Goal: Transaction & Acquisition: Purchase product/service

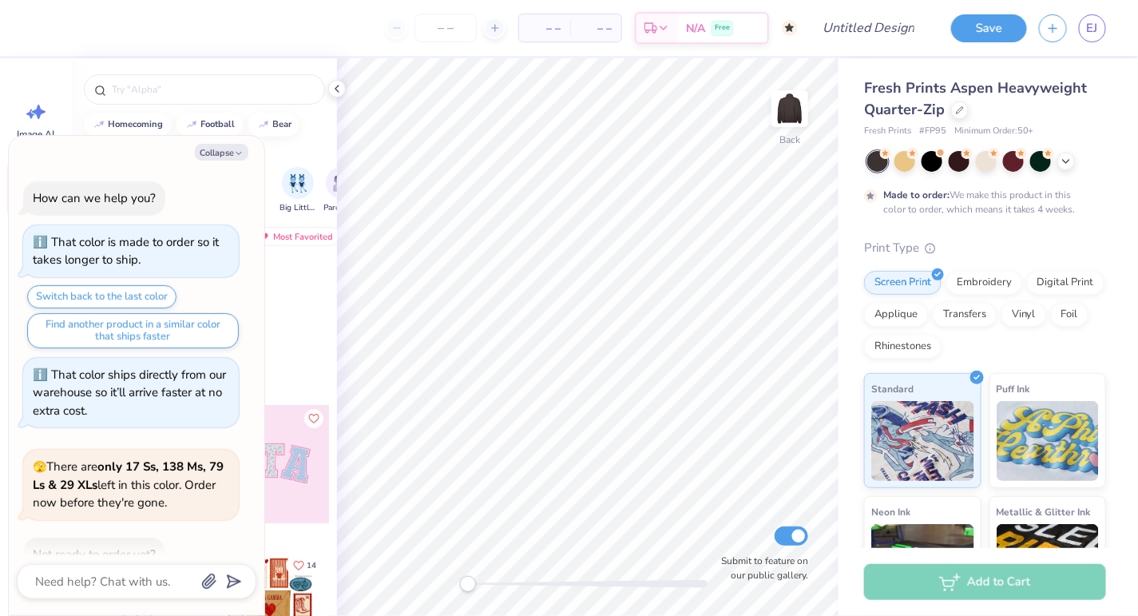
scroll to position [428, 0]
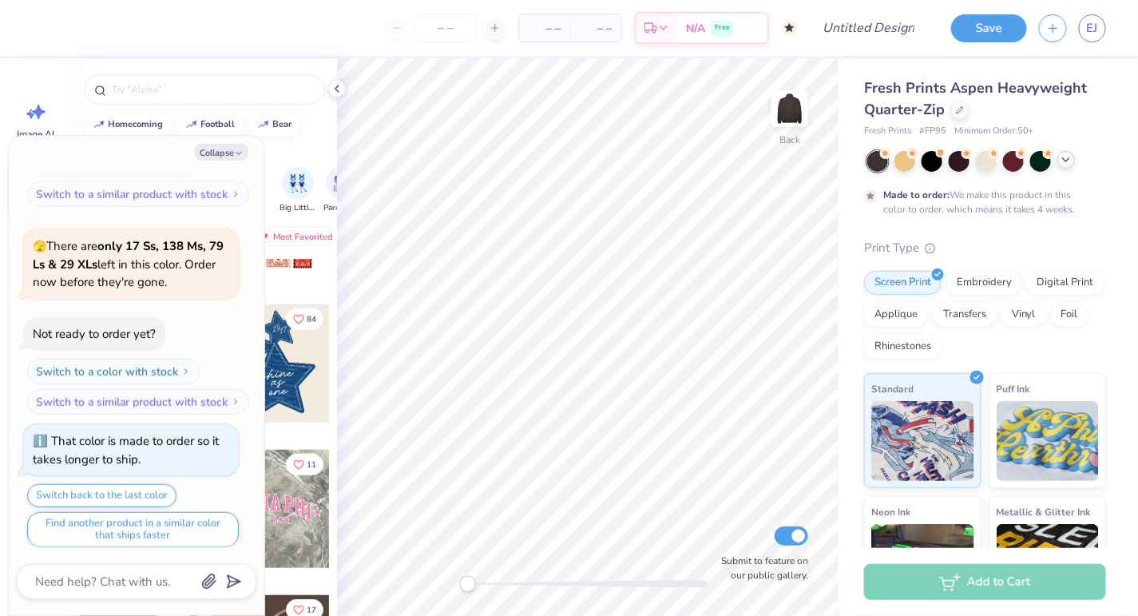
click at [1068, 164] on icon at bounding box center [1066, 159] width 13 height 13
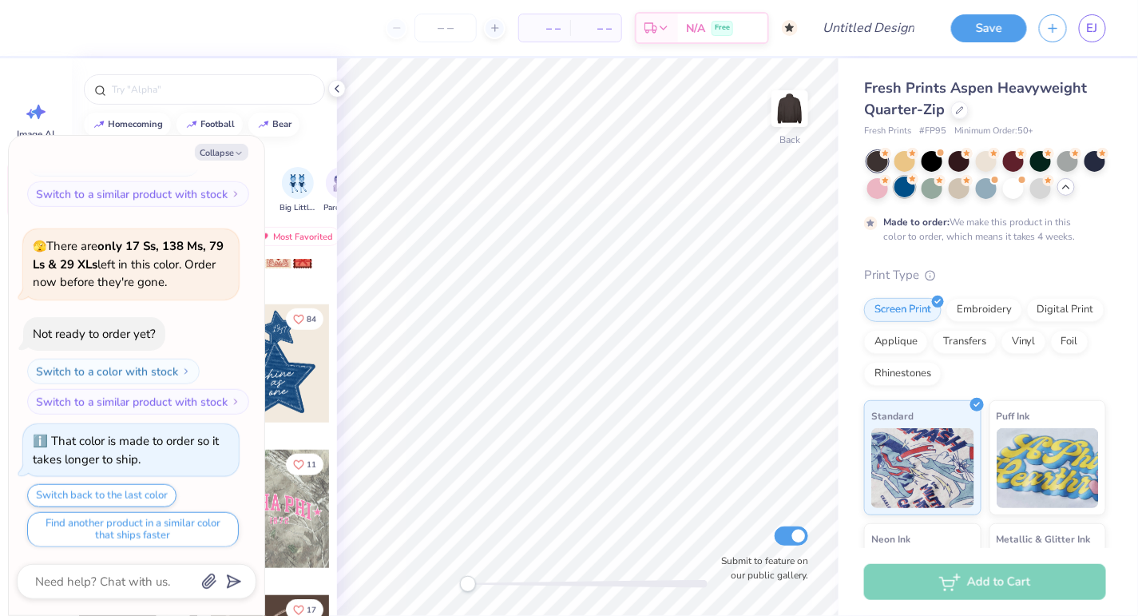
click at [902, 186] on div at bounding box center [905, 187] width 21 height 21
click at [934, 184] on div at bounding box center [932, 187] width 21 height 21
click at [961, 194] on div at bounding box center [959, 187] width 21 height 21
click at [989, 188] on div at bounding box center [986, 187] width 21 height 21
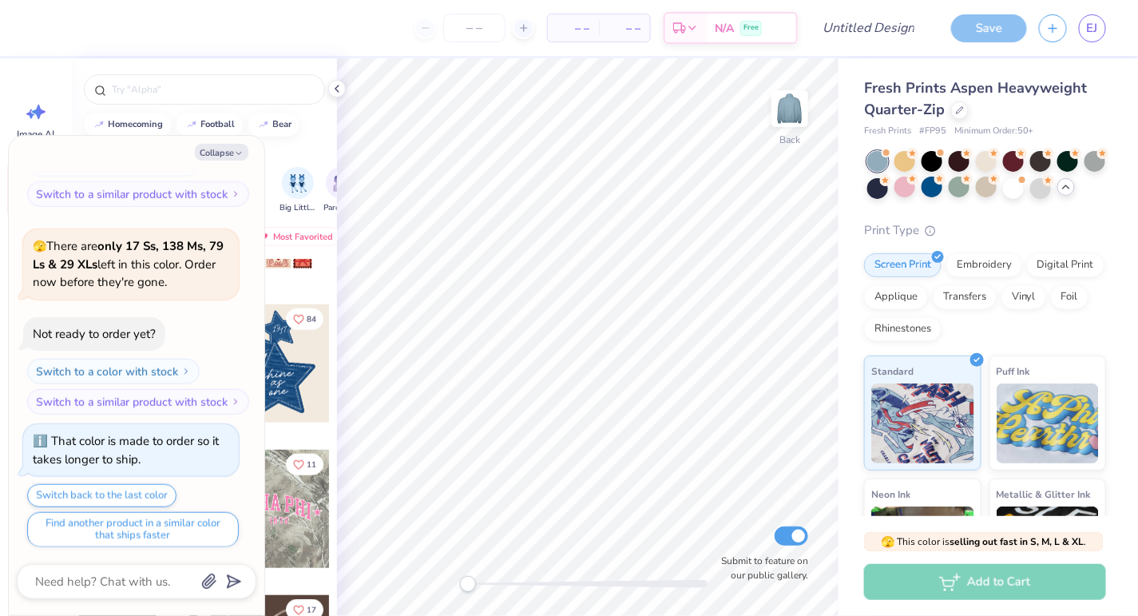
scroll to position [715, 0]
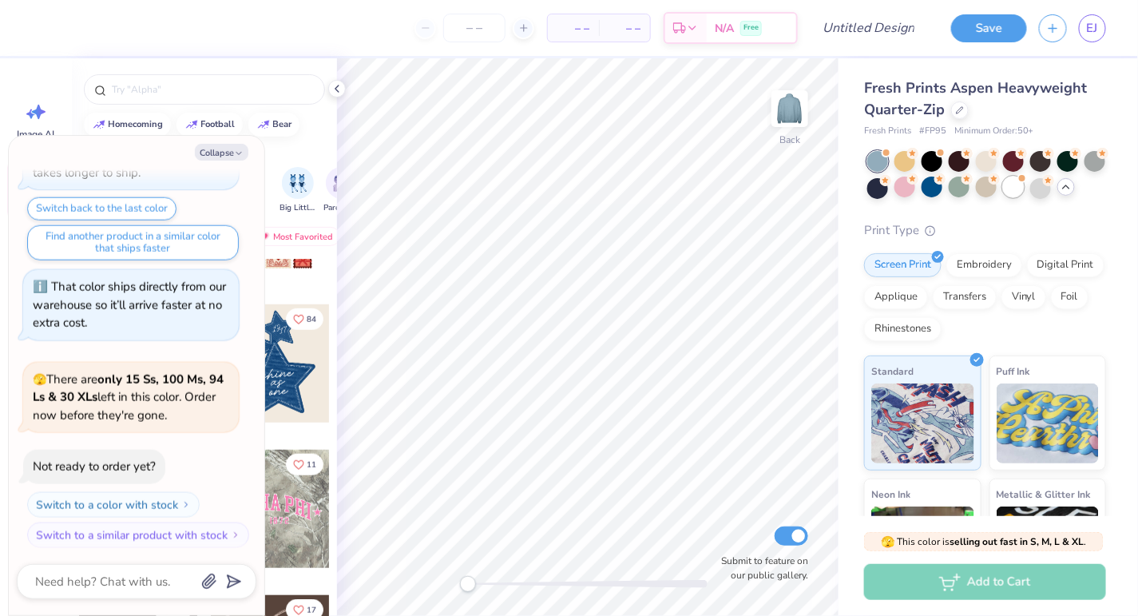
click at [1015, 191] on div at bounding box center [1013, 187] width 21 height 21
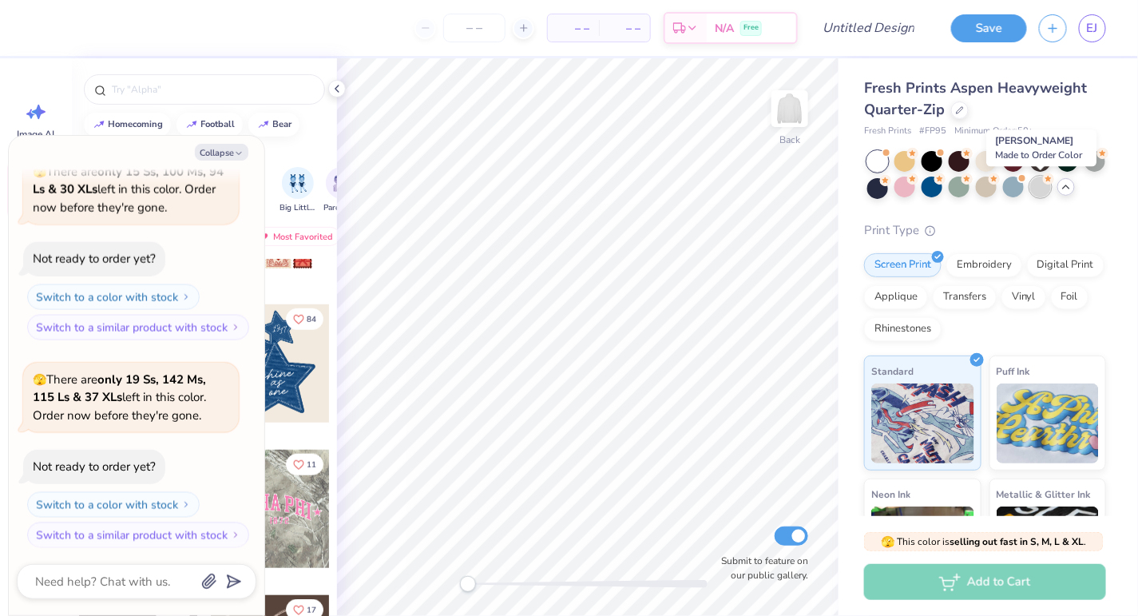
click at [1042, 188] on div at bounding box center [1040, 187] width 21 height 21
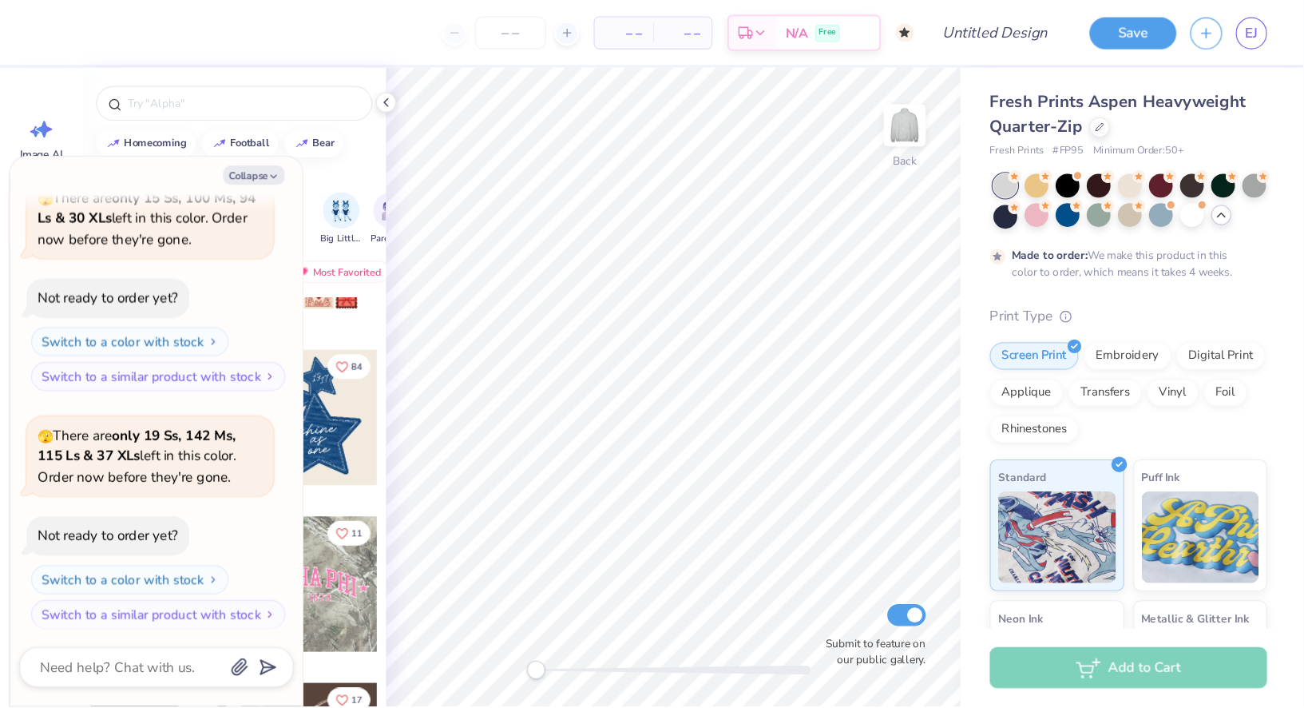
scroll to position [1054, 0]
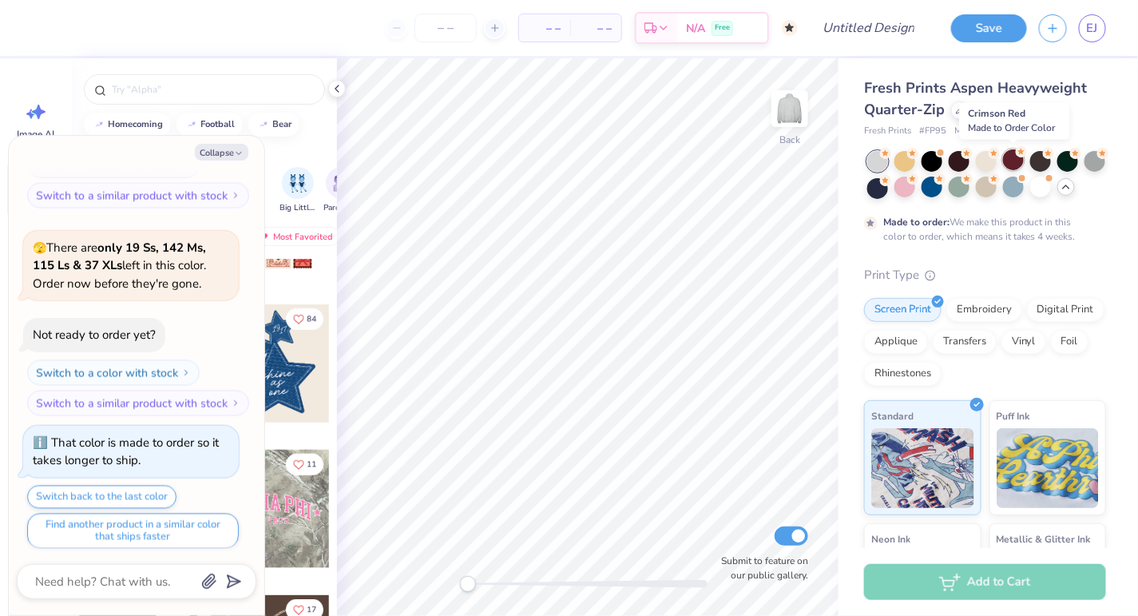
click at [1012, 163] on div at bounding box center [1013, 159] width 21 height 21
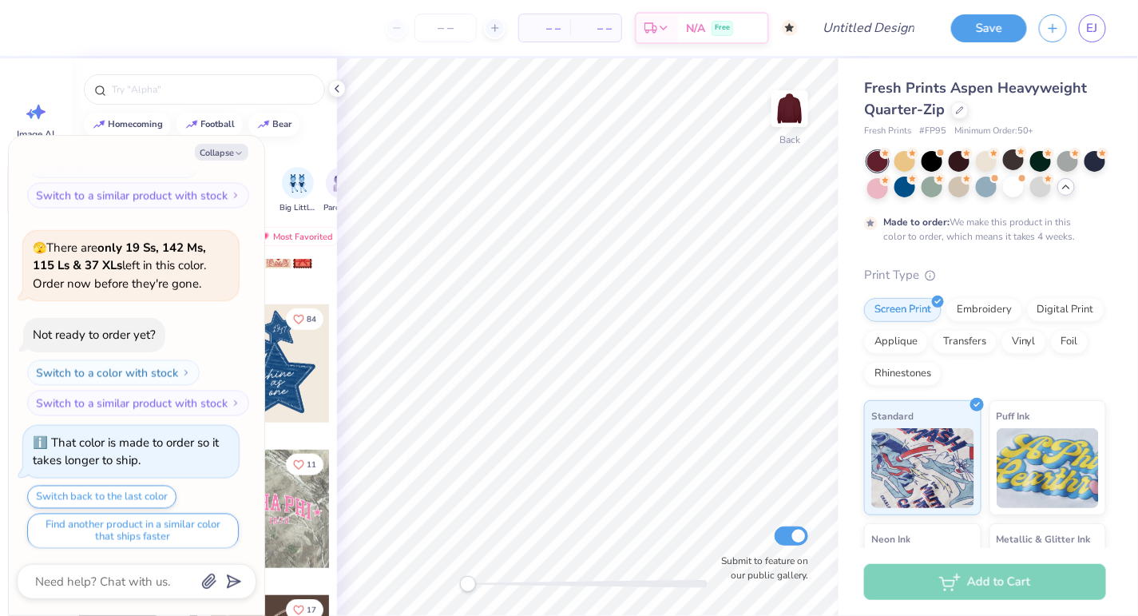
click at [879, 154] on div at bounding box center [877, 161] width 21 height 21
click at [906, 156] on div at bounding box center [905, 159] width 21 height 21
click at [335, 91] on icon at bounding box center [337, 88] width 13 height 13
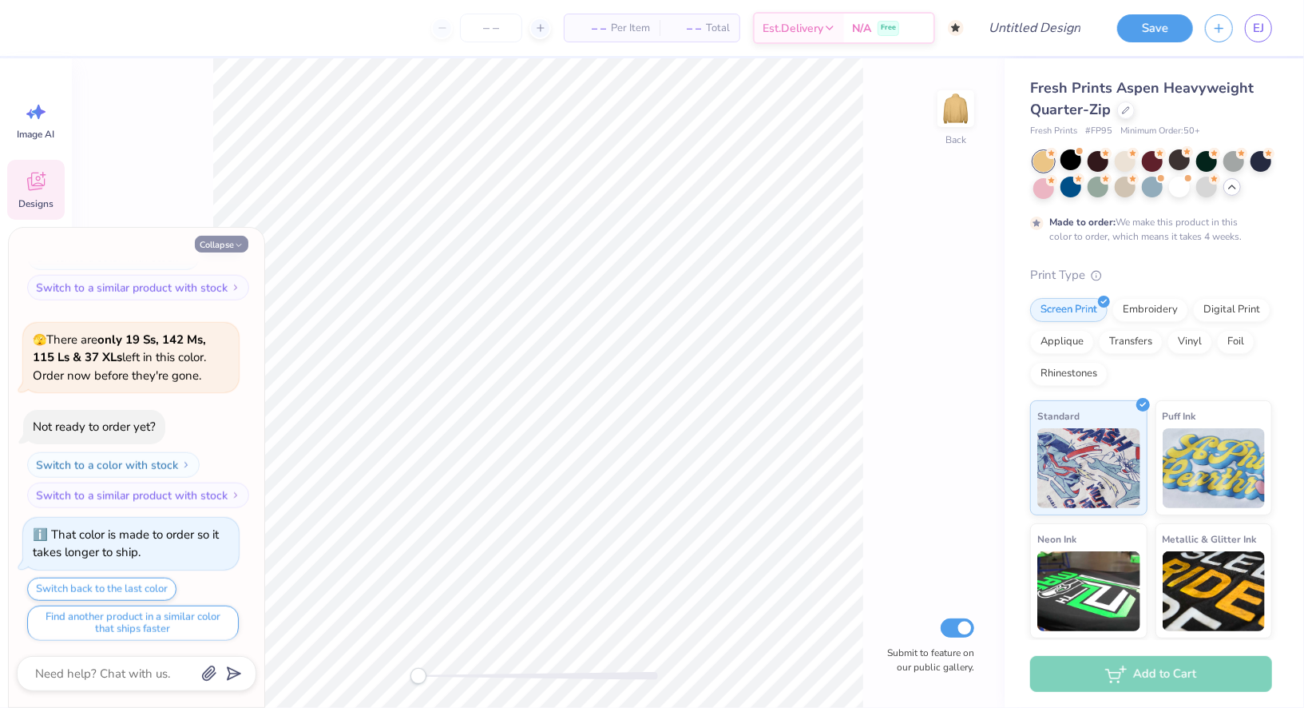
click at [239, 245] on icon "button" at bounding box center [239, 245] width 10 height 10
type textarea "x"
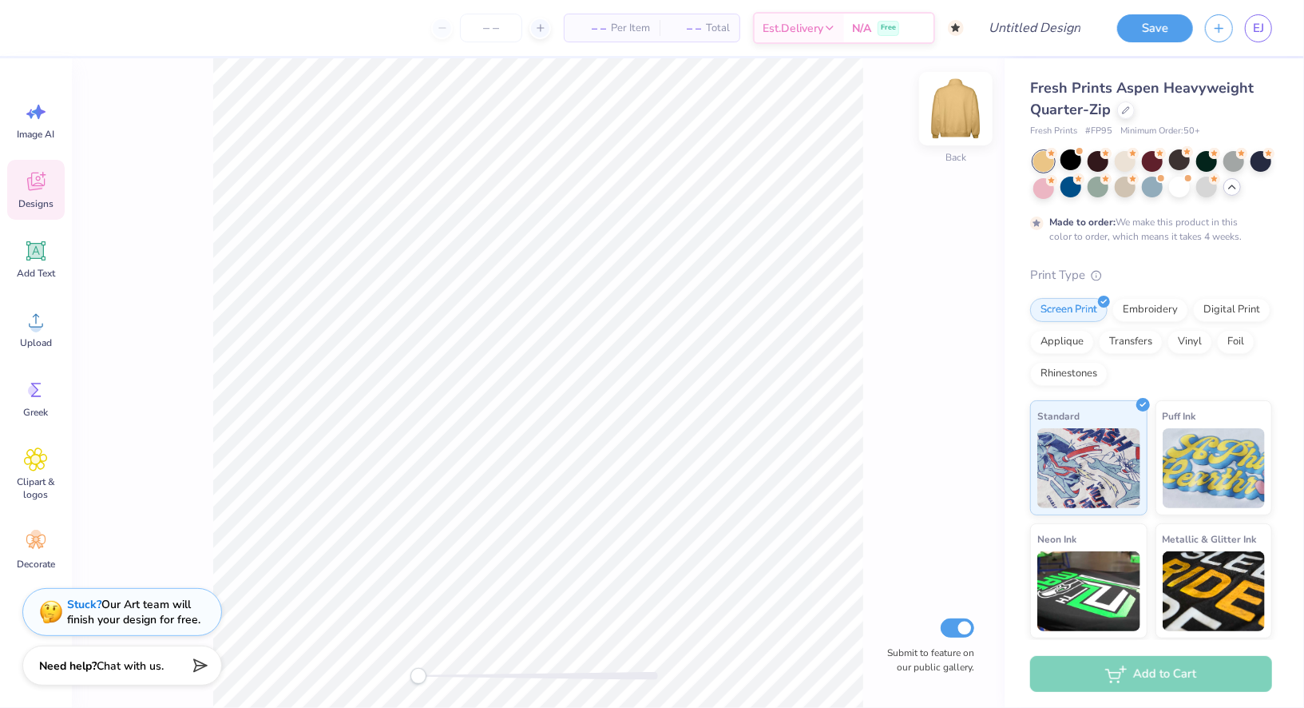
click at [961, 115] on img at bounding box center [956, 109] width 64 height 64
click at [961, 117] on img at bounding box center [956, 109] width 64 height 64
click at [1125, 109] on icon at bounding box center [1126, 109] width 8 height 8
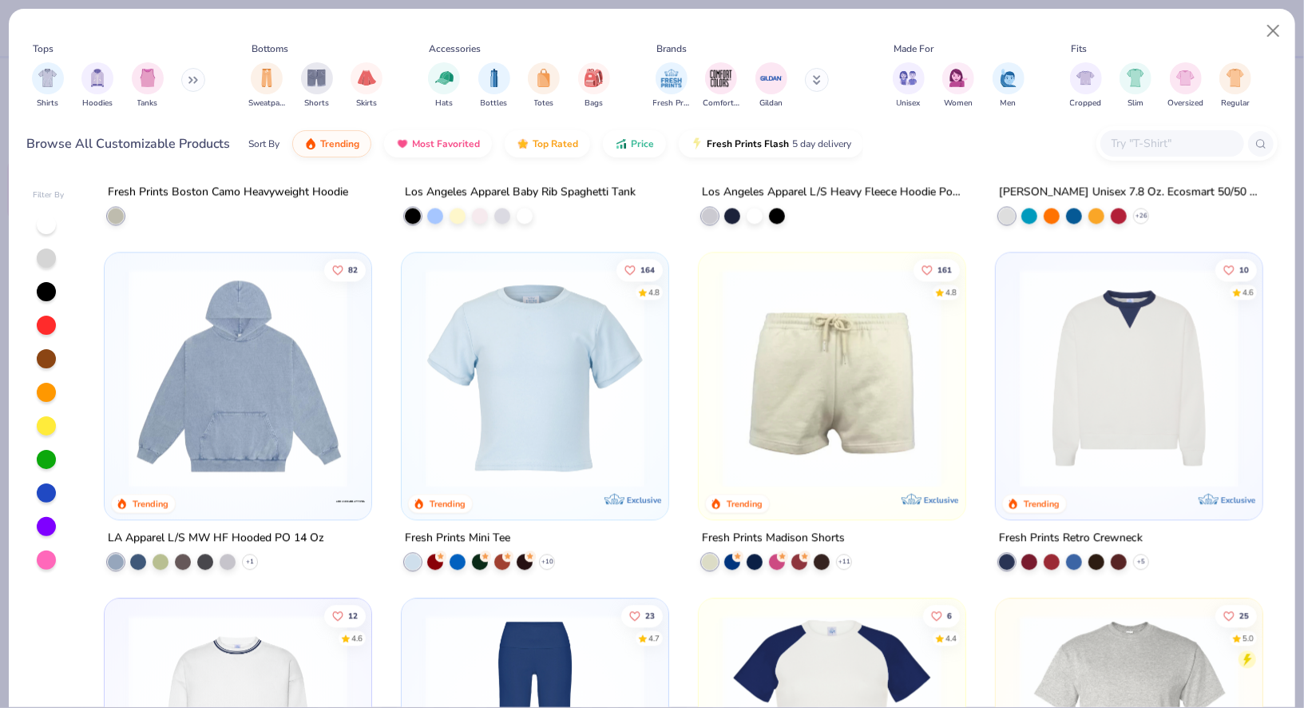
scroll to position [2353, 0]
click at [821, 72] on button at bounding box center [817, 80] width 24 height 24
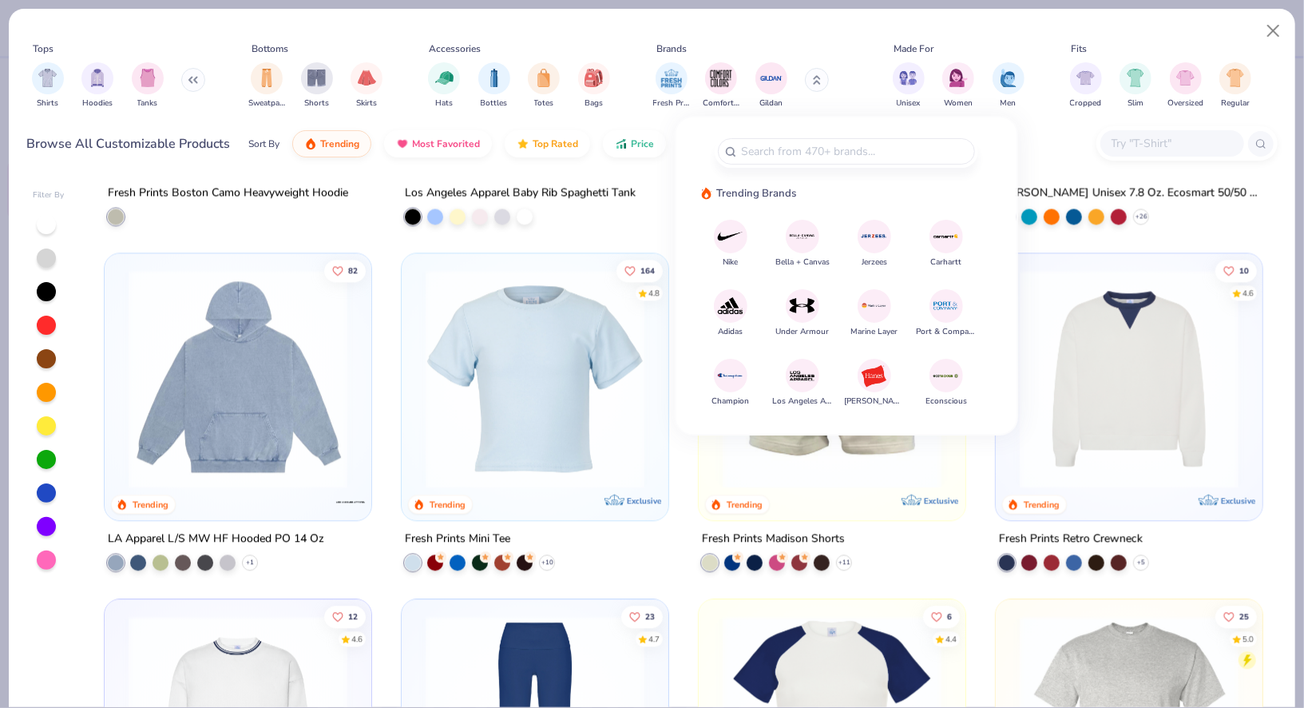
click at [835, 33] on div "Tops Shirts Hoodies Tanks Bottoms Sweatpants Shorts Skirts Accessories Hats Bot…" at bounding box center [652, 74] width 1251 height 94
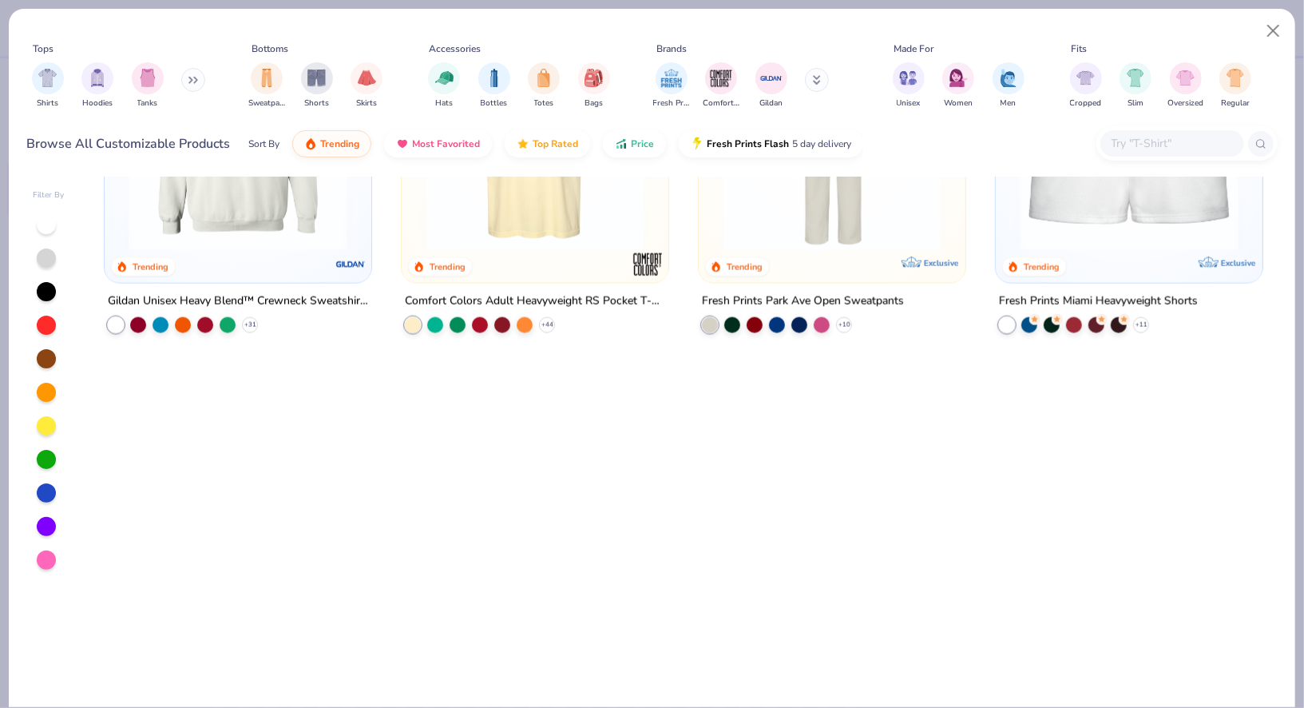
scroll to position [0, 0]
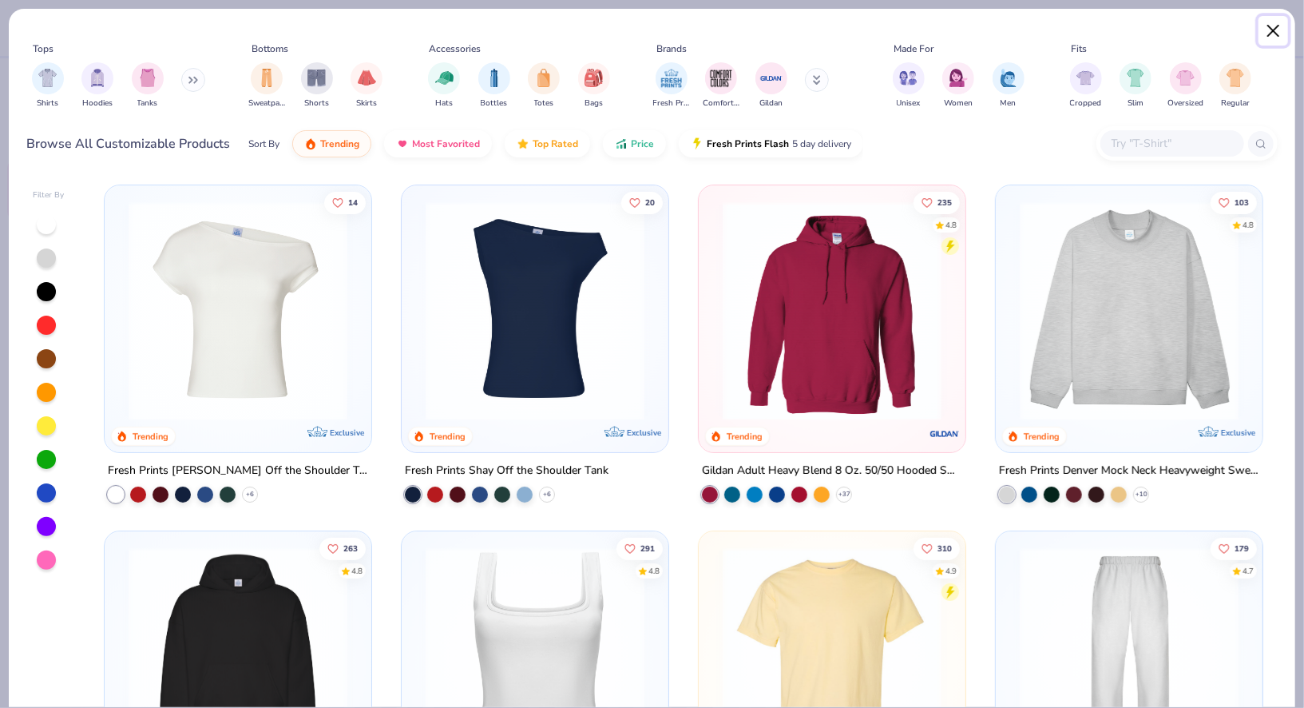
click at [1137, 30] on button "Close" at bounding box center [1274, 31] width 30 height 30
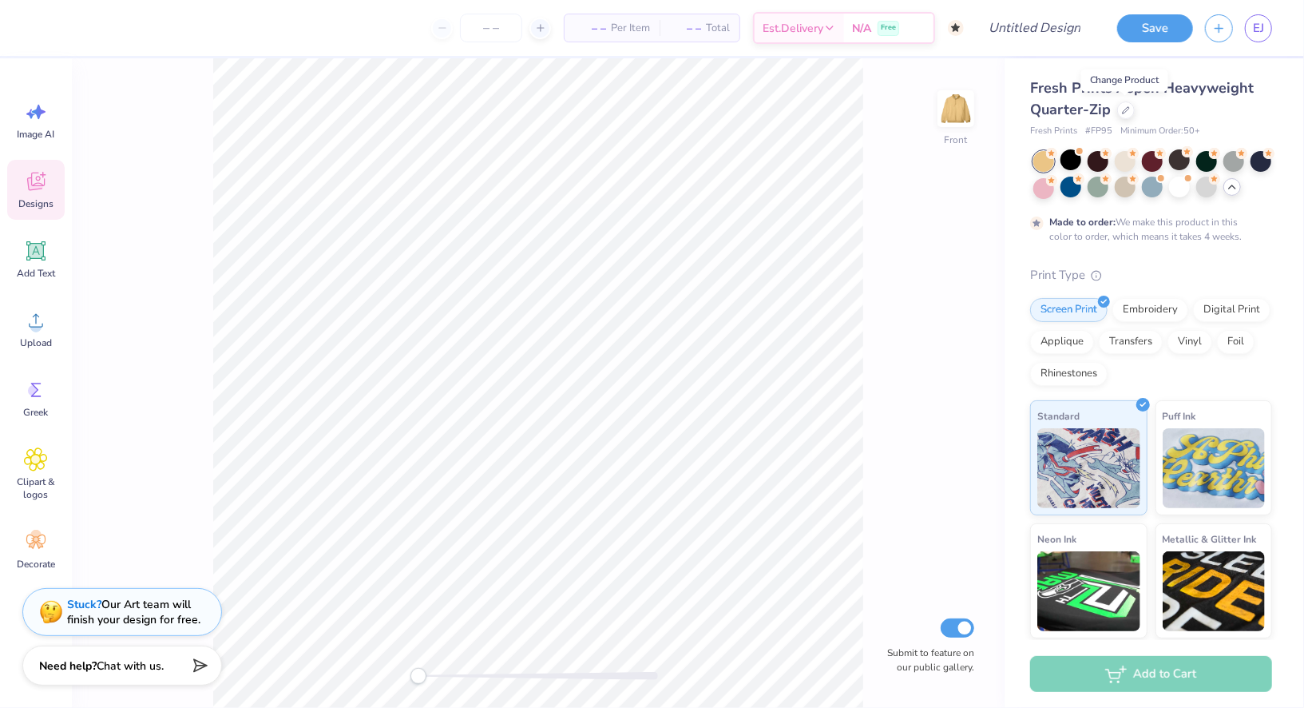
click at [934, 116] on div "Front Submit to feature on our public gallery." at bounding box center [538, 382] width 933 height 649
click at [965, 116] on img at bounding box center [956, 109] width 64 height 64
click at [29, 212] on div "Designs" at bounding box center [36, 190] width 58 height 60
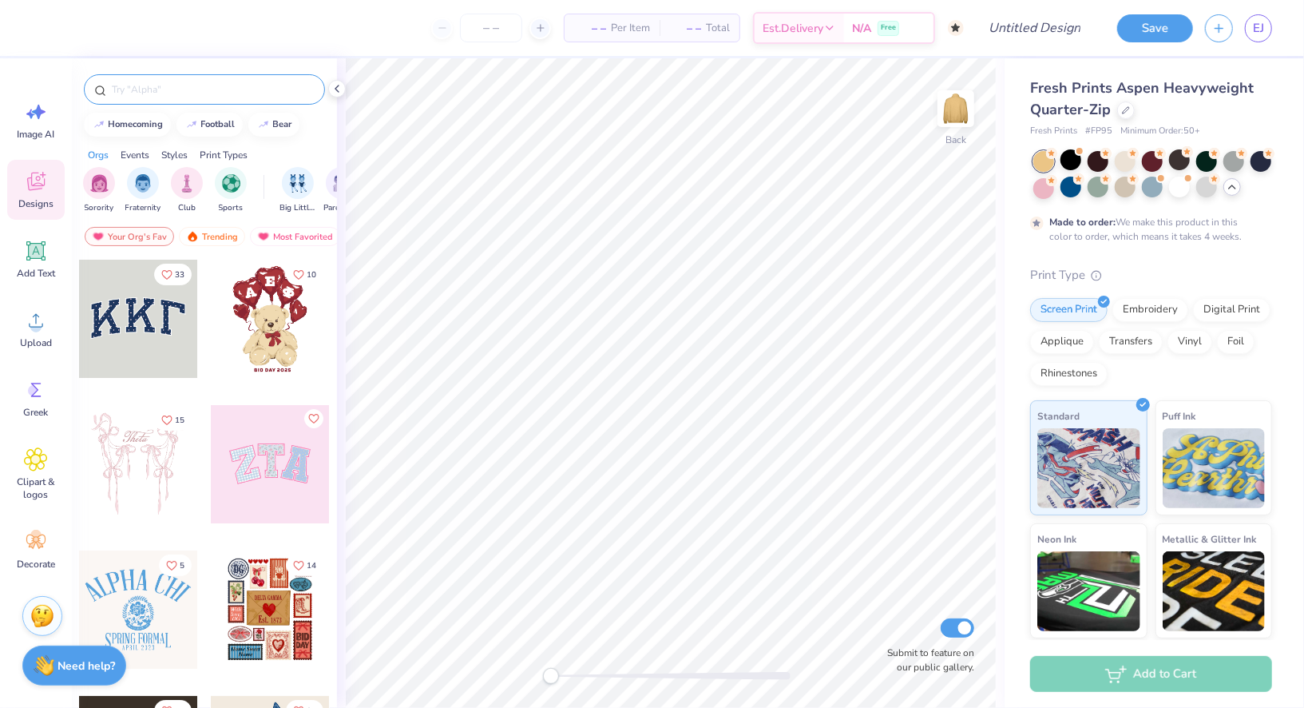
click at [218, 87] on input "text" at bounding box center [212, 89] width 204 height 16
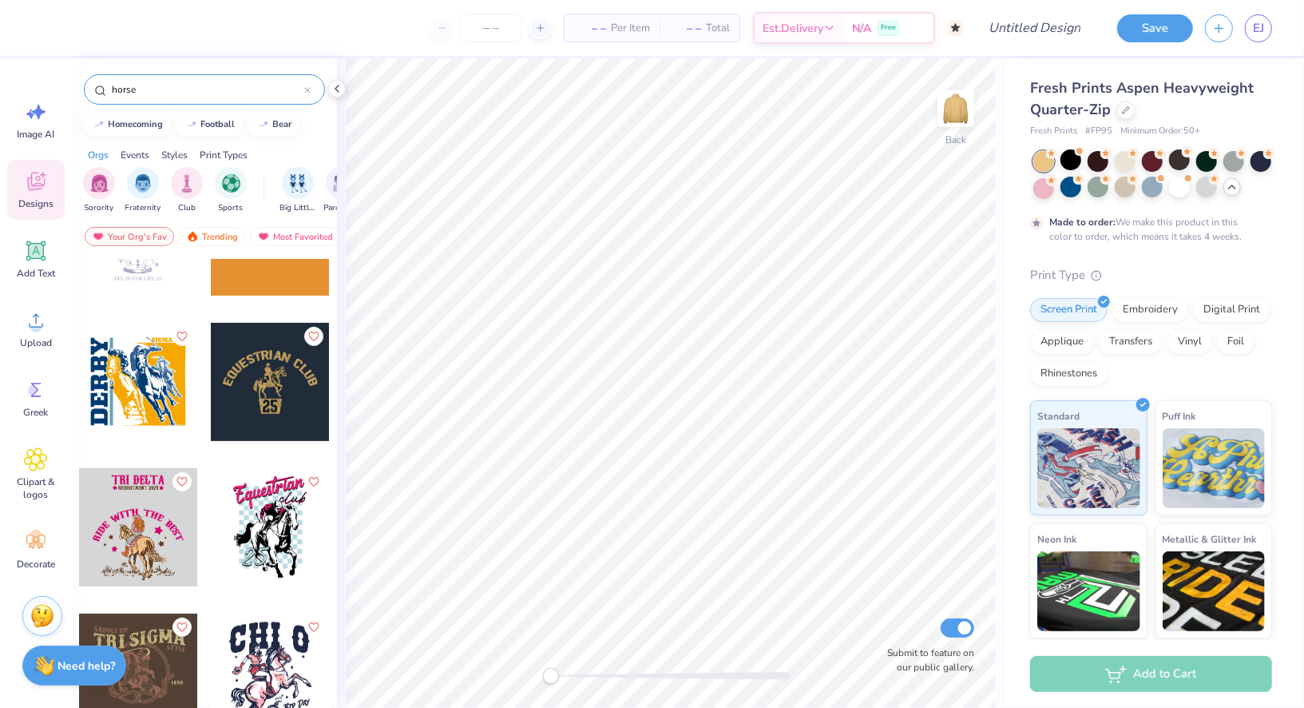
scroll to position [372, 0]
type input "horse"
click at [175, 415] on div at bounding box center [138, 382] width 118 height 118
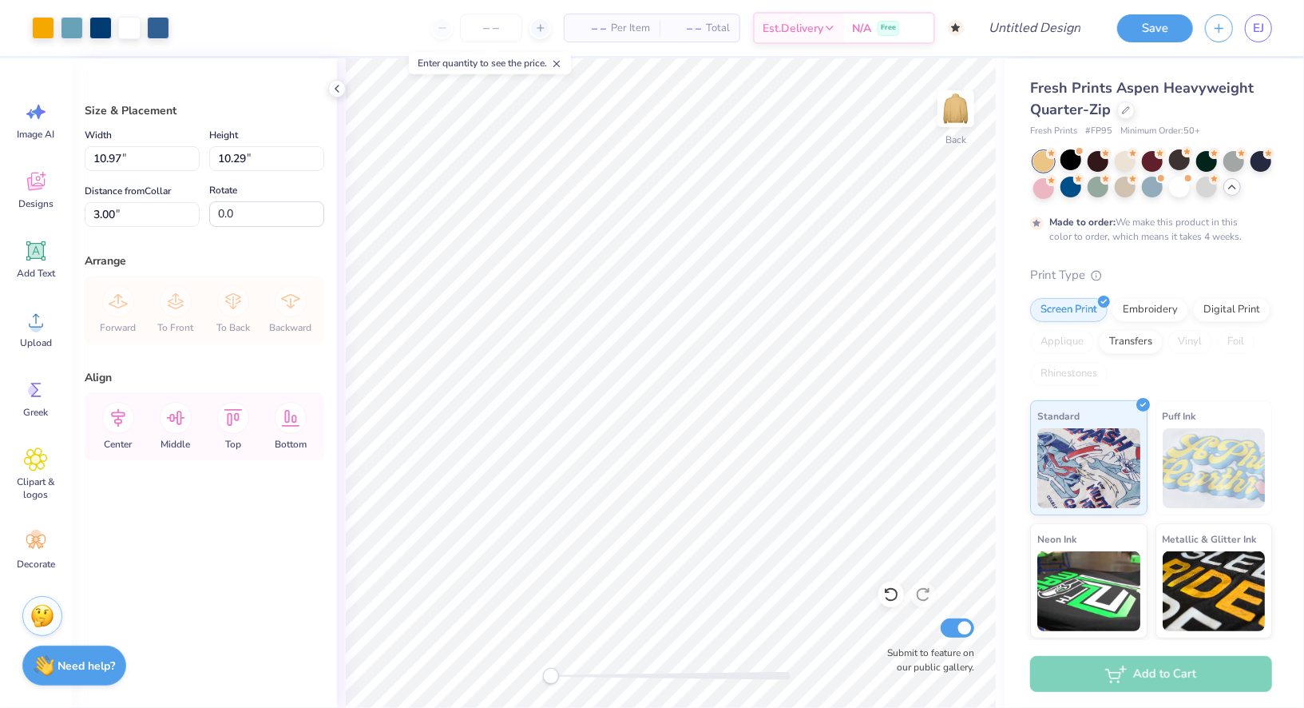
type input "3.79"
type input "3.56"
type input "9.73"
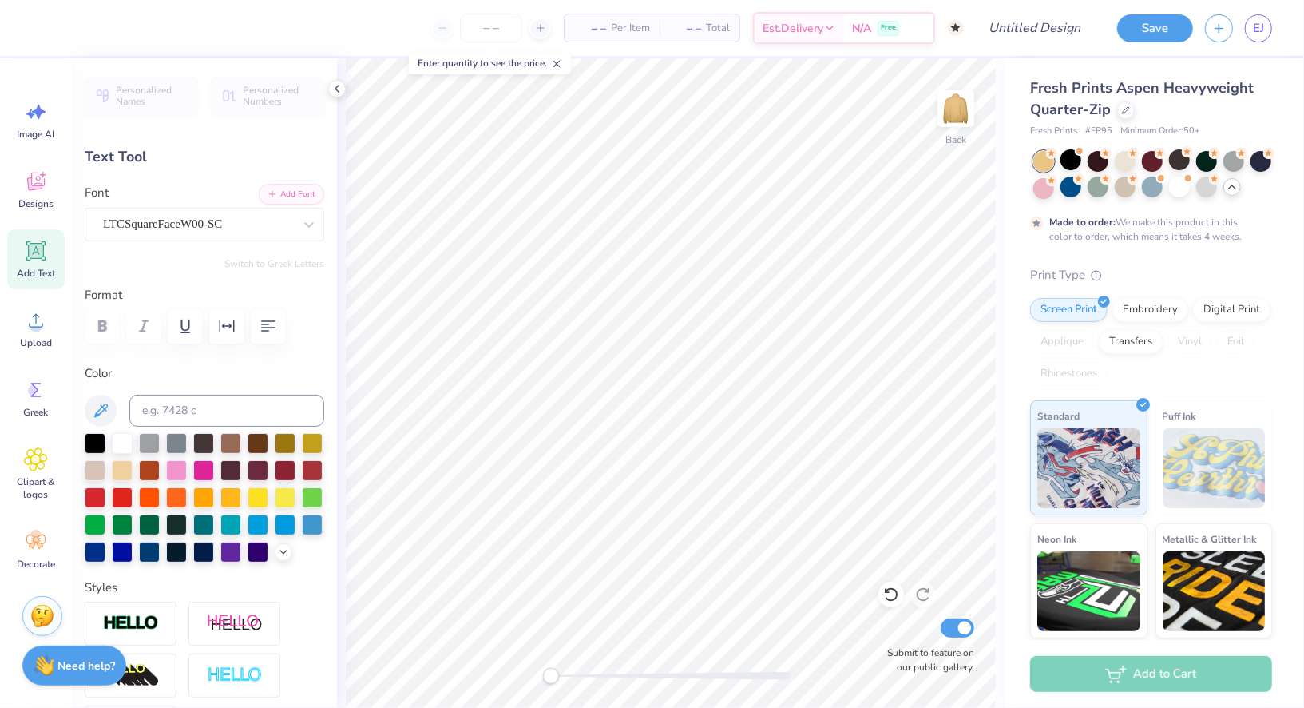
type input "0.0"
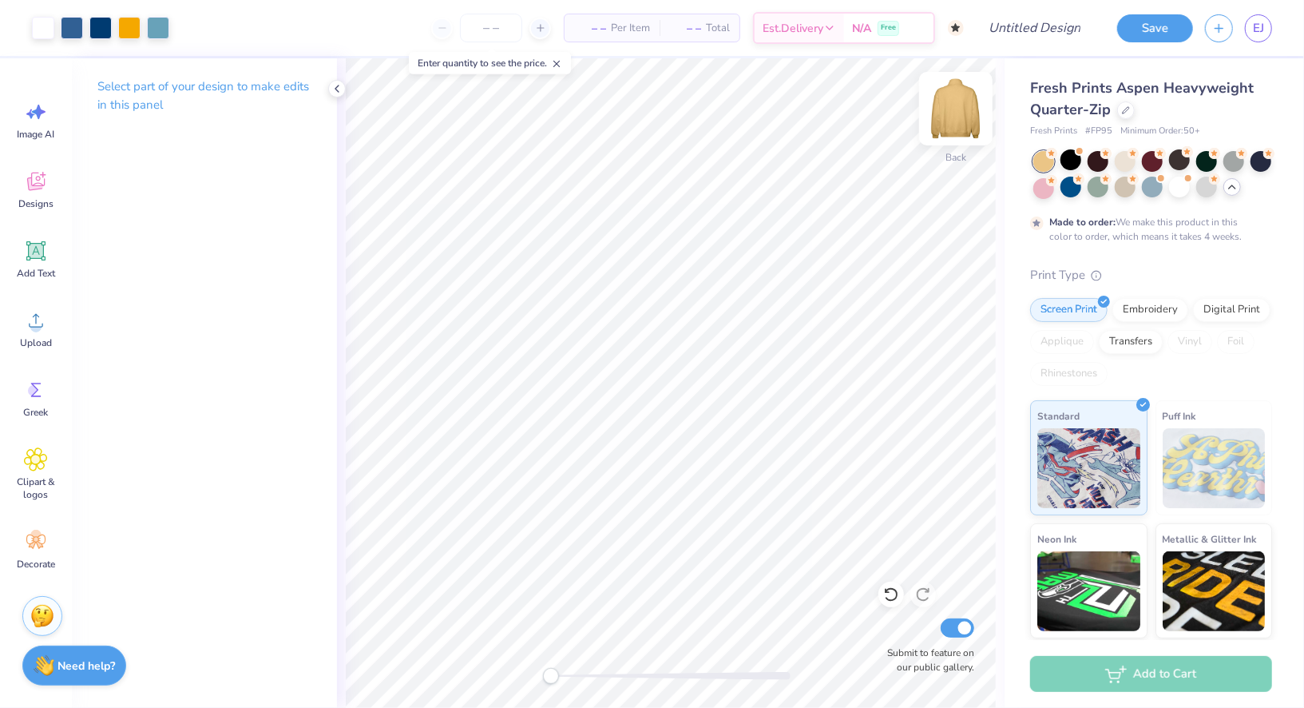
click at [955, 122] on img at bounding box center [956, 109] width 64 height 64
click at [38, 199] on span "Designs" at bounding box center [35, 203] width 35 height 13
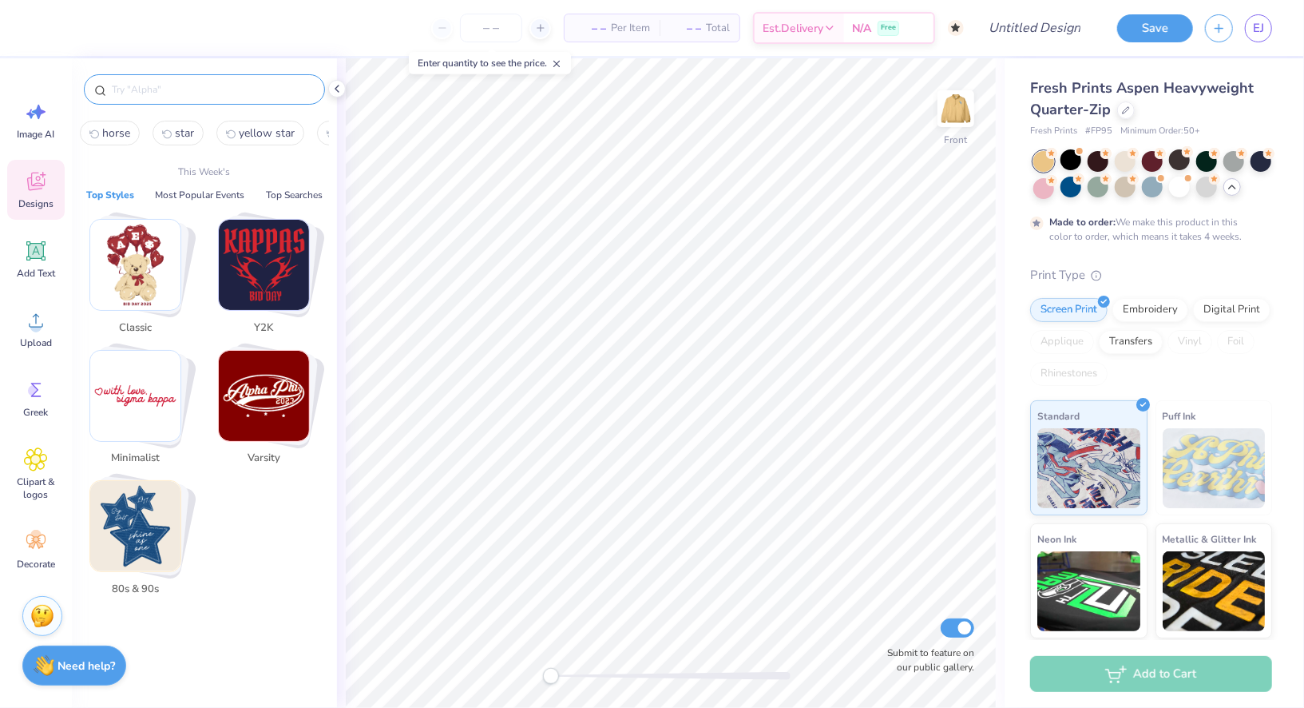
click at [280, 84] on input "text" at bounding box center [212, 89] width 204 height 16
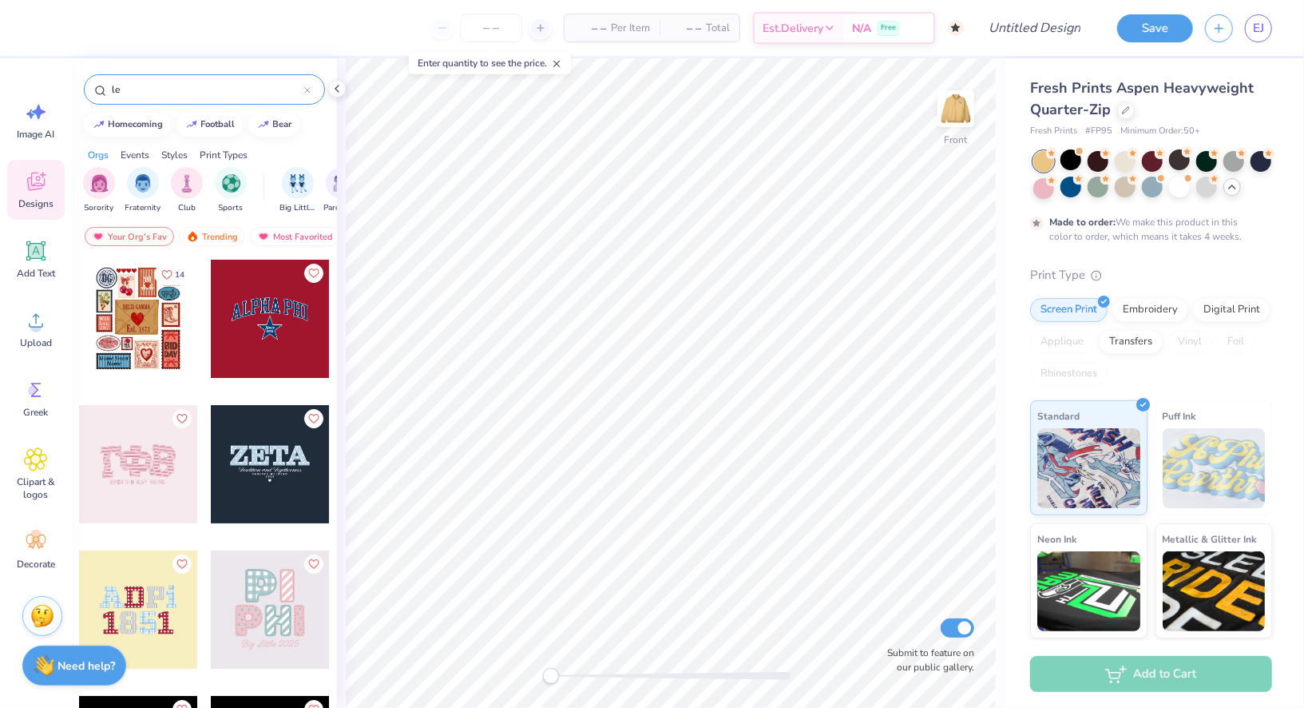
type input "l"
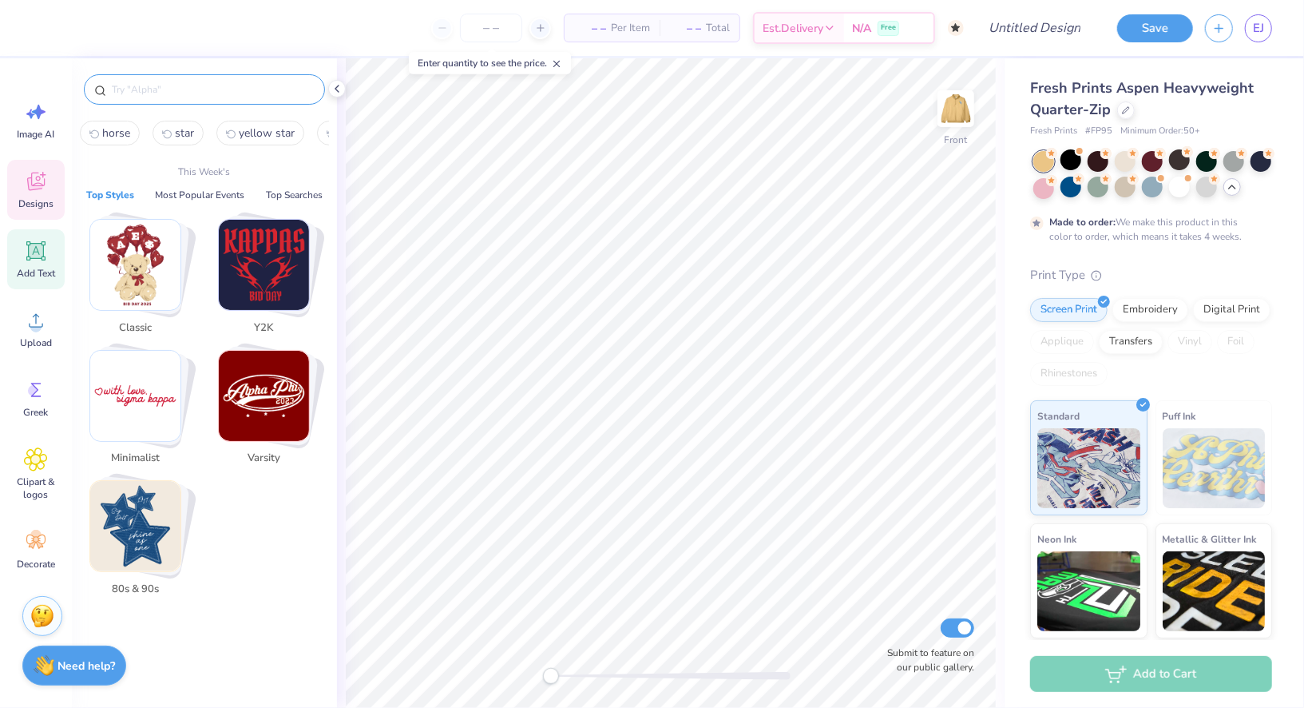
click at [42, 254] on icon at bounding box center [36, 251] width 15 height 15
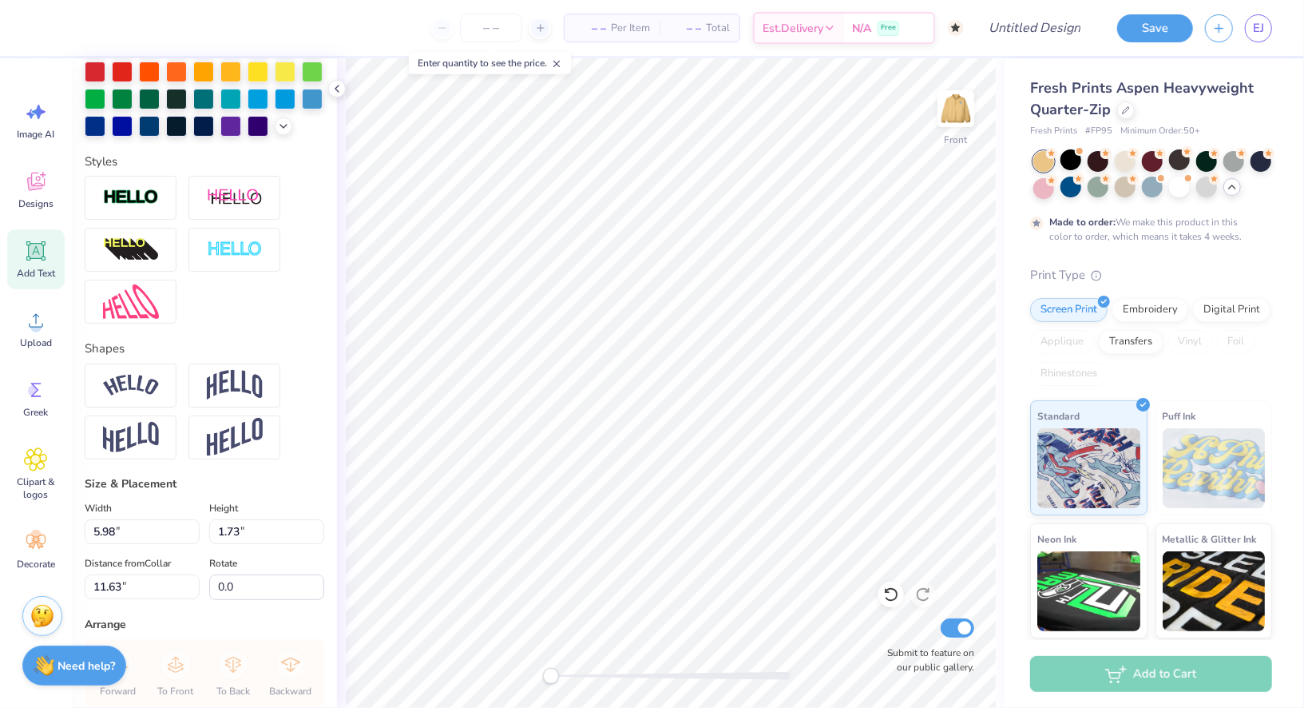
scroll to position [609, 0]
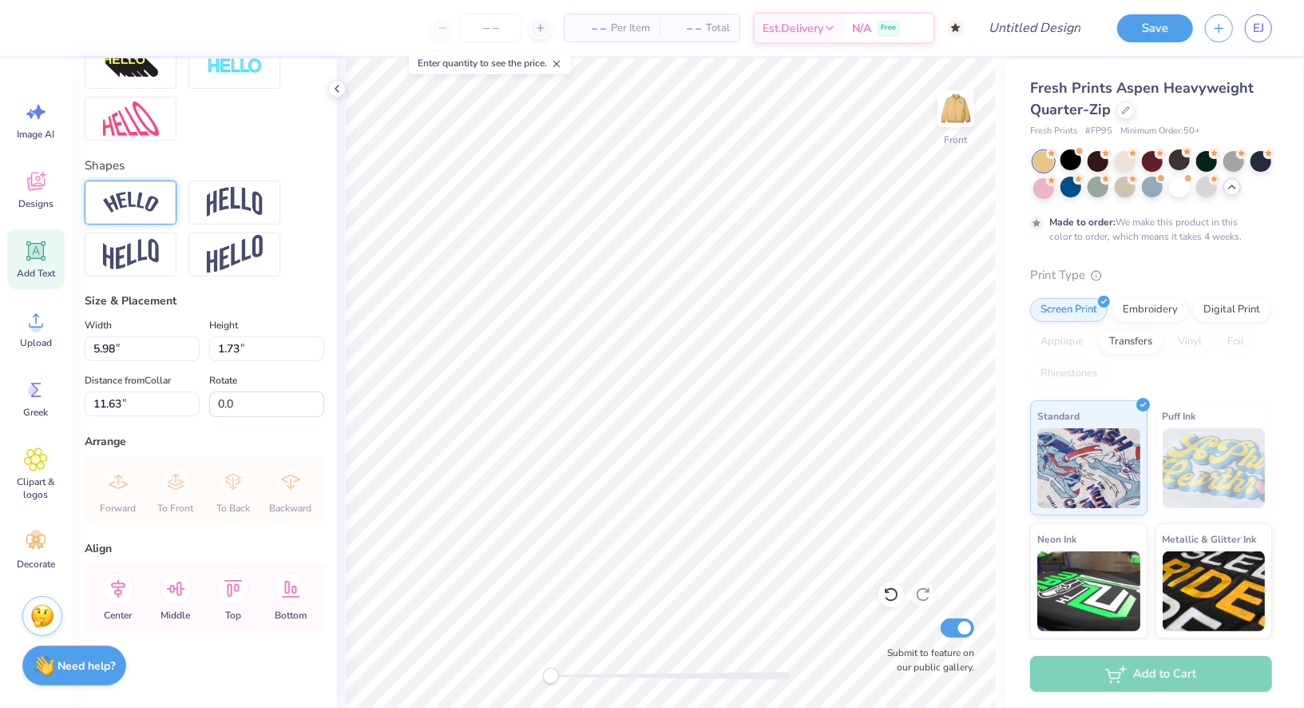
click at [130, 192] on img at bounding box center [131, 203] width 56 height 22
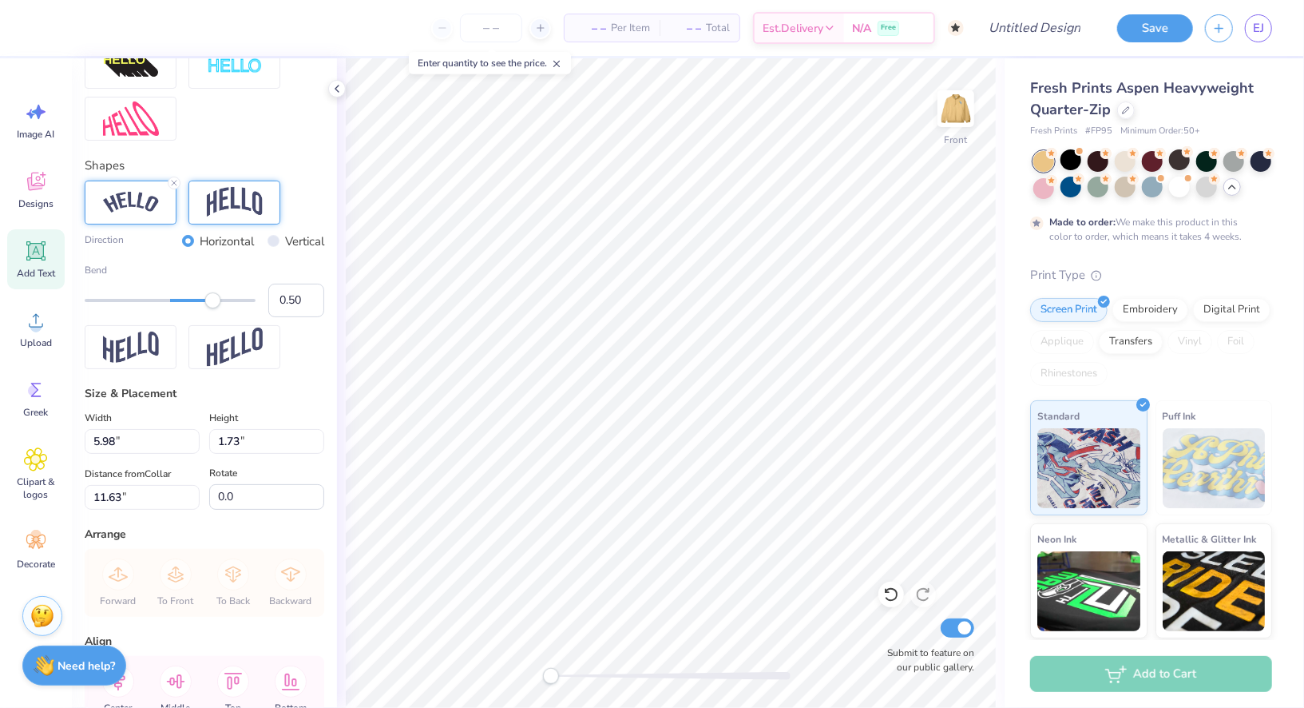
scroll to position [0, 6]
type textarea "ACROSS THE BOARD"
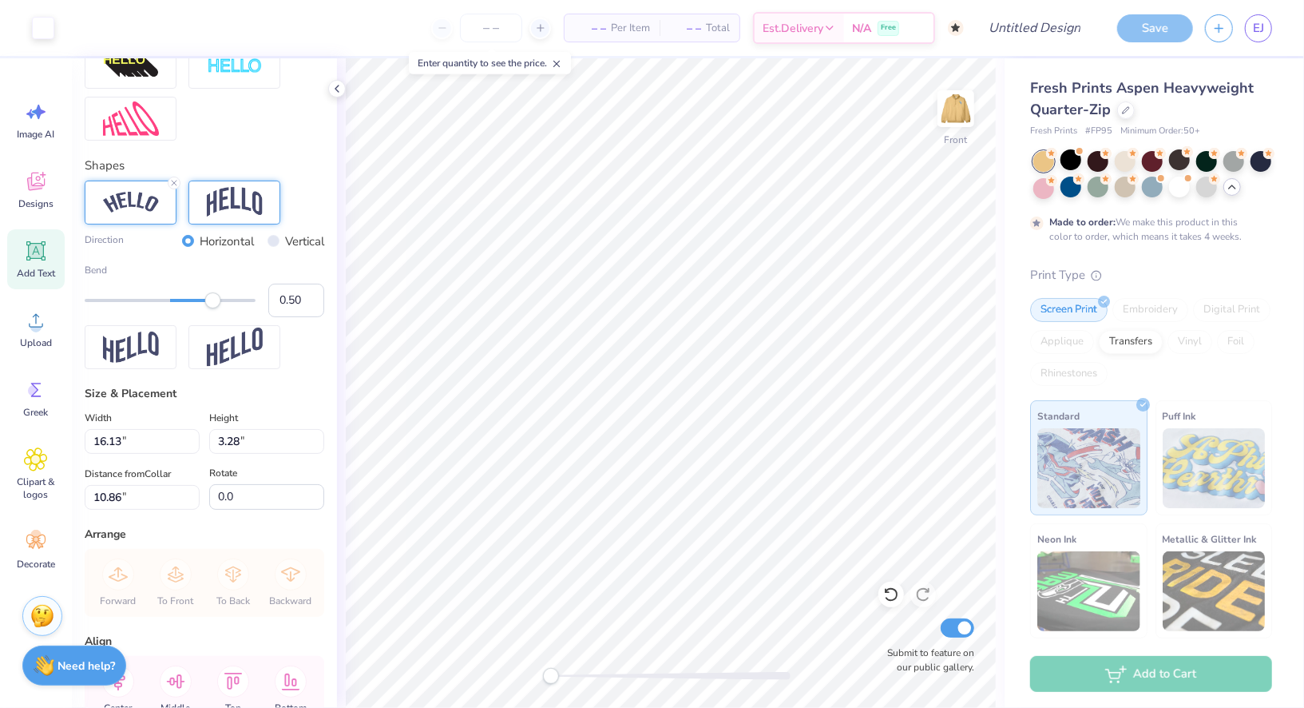
type input "16.13"
type input "3.28"
type input "10.86"
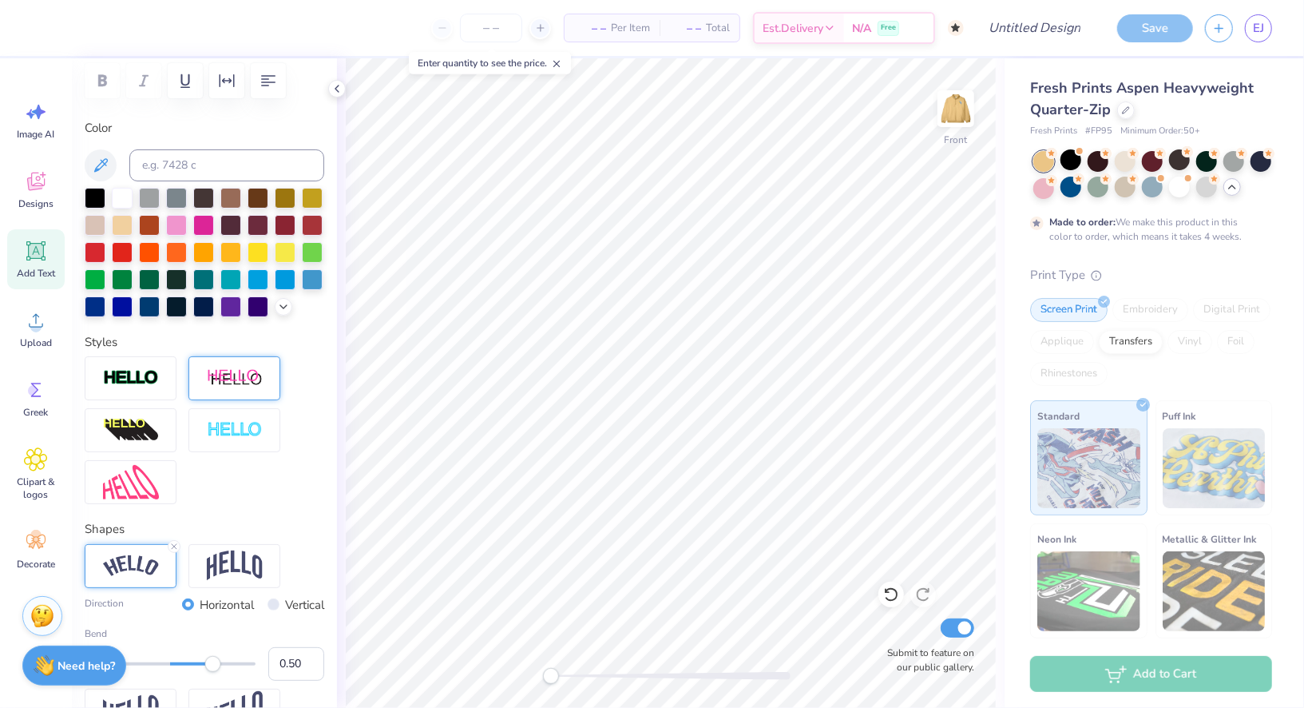
scroll to position [201, 0]
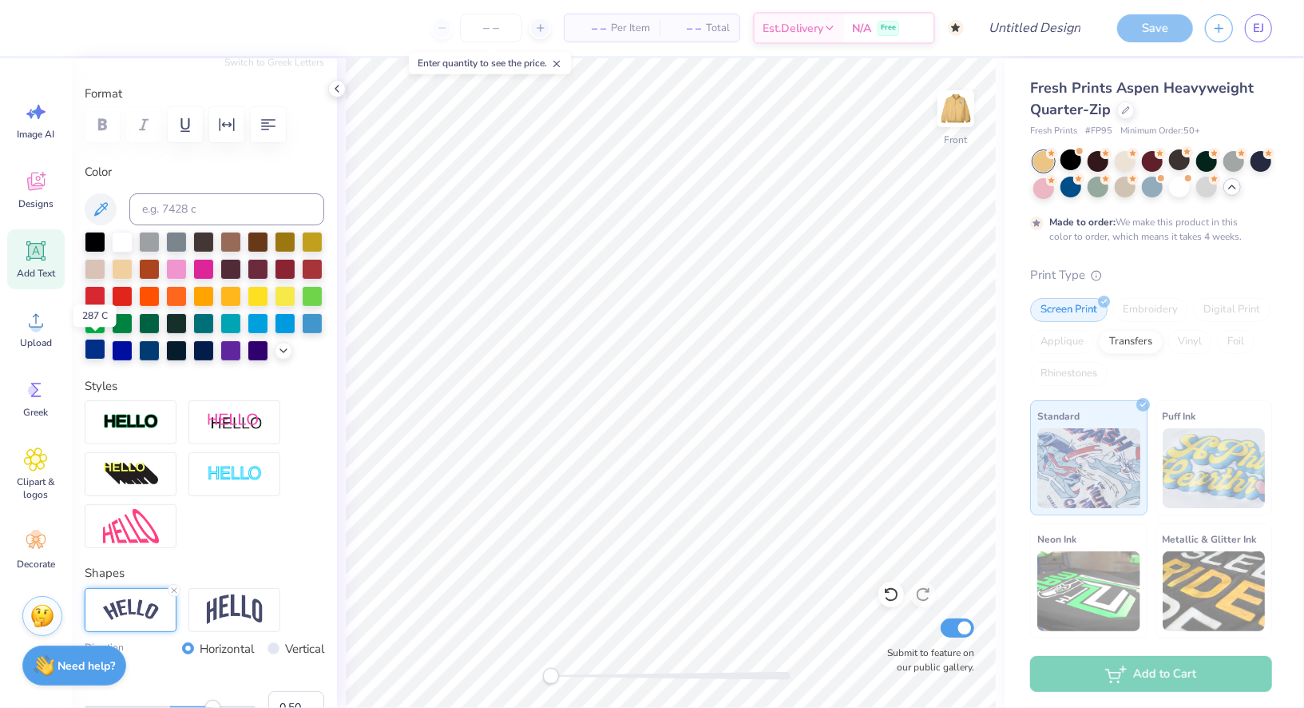
click at [100, 348] on div at bounding box center [95, 349] width 21 height 21
click at [229, 324] on div at bounding box center [230, 321] width 21 height 21
click at [278, 264] on div at bounding box center [285, 267] width 21 height 21
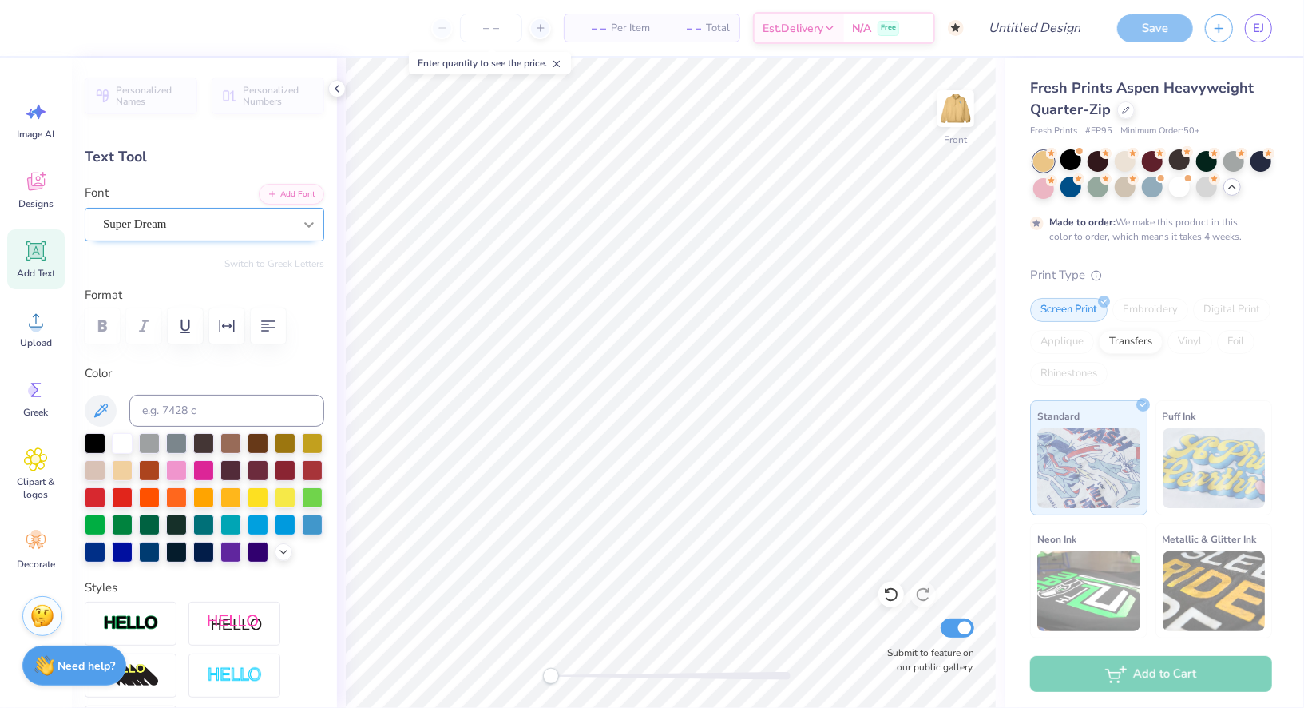
click at [310, 221] on icon at bounding box center [309, 224] width 16 height 16
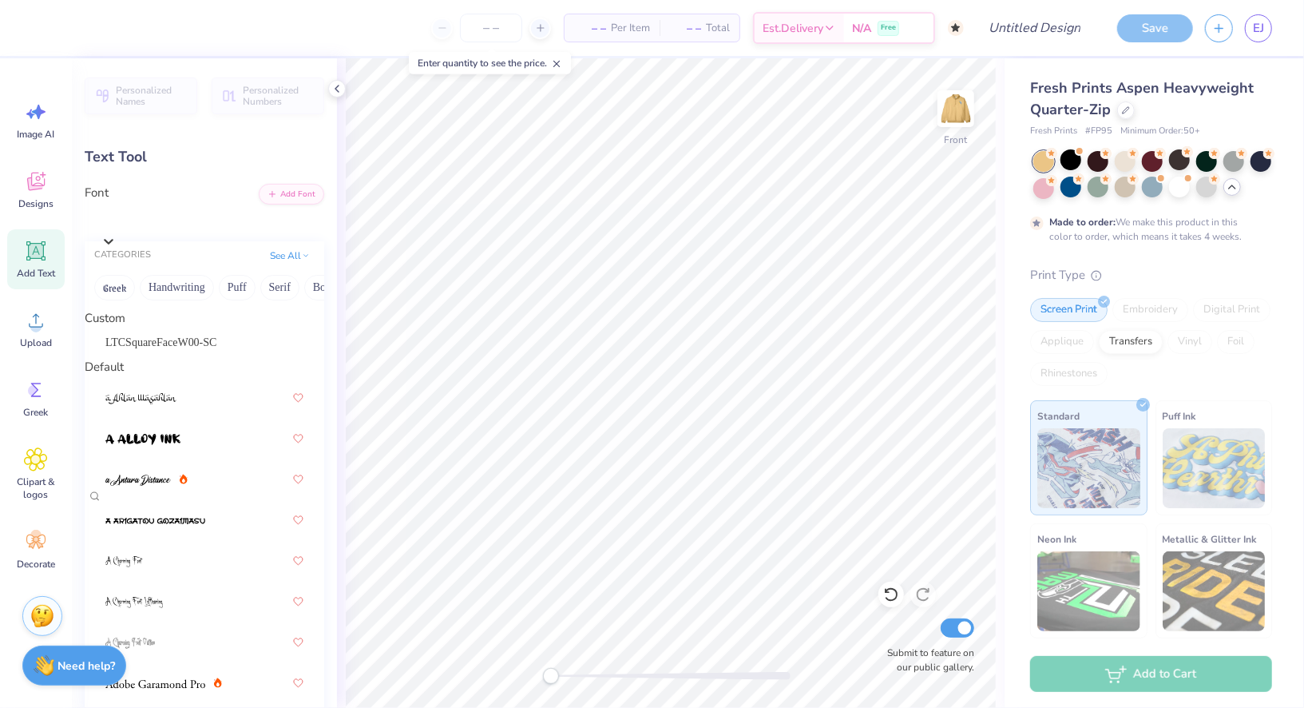
scroll to position [5084, 0]
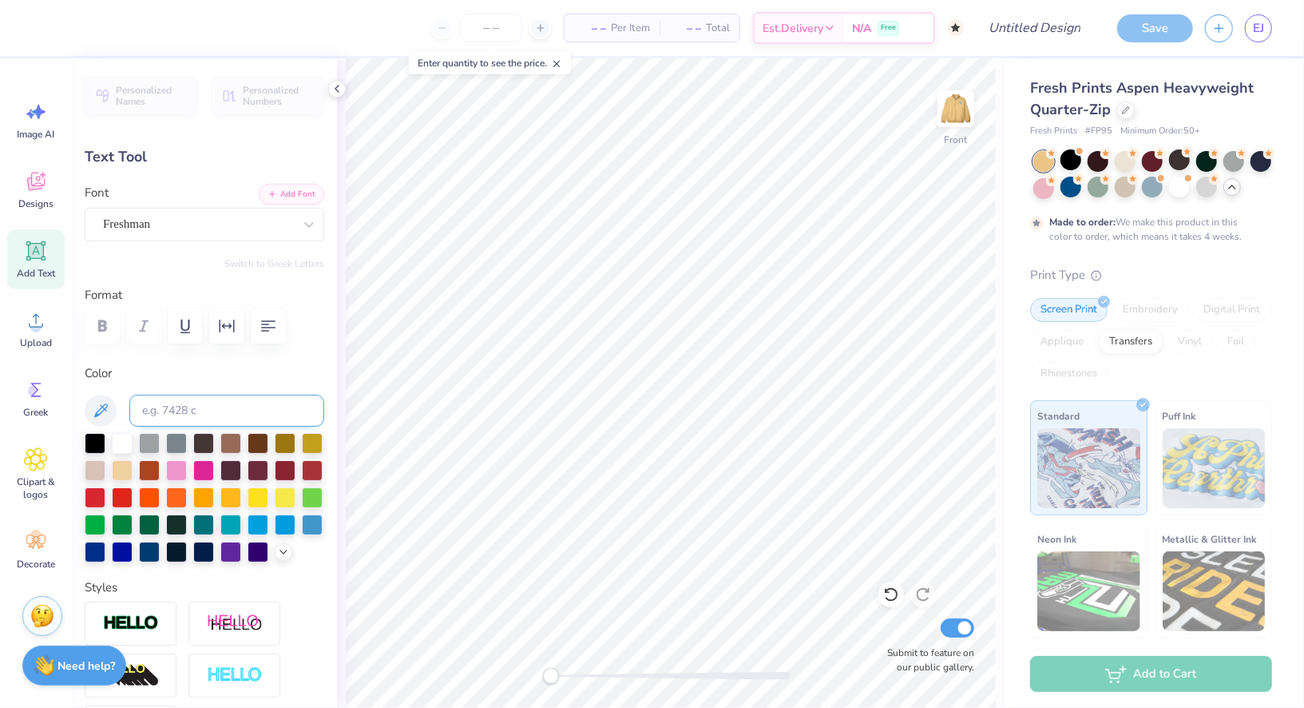
scroll to position [1, 0]
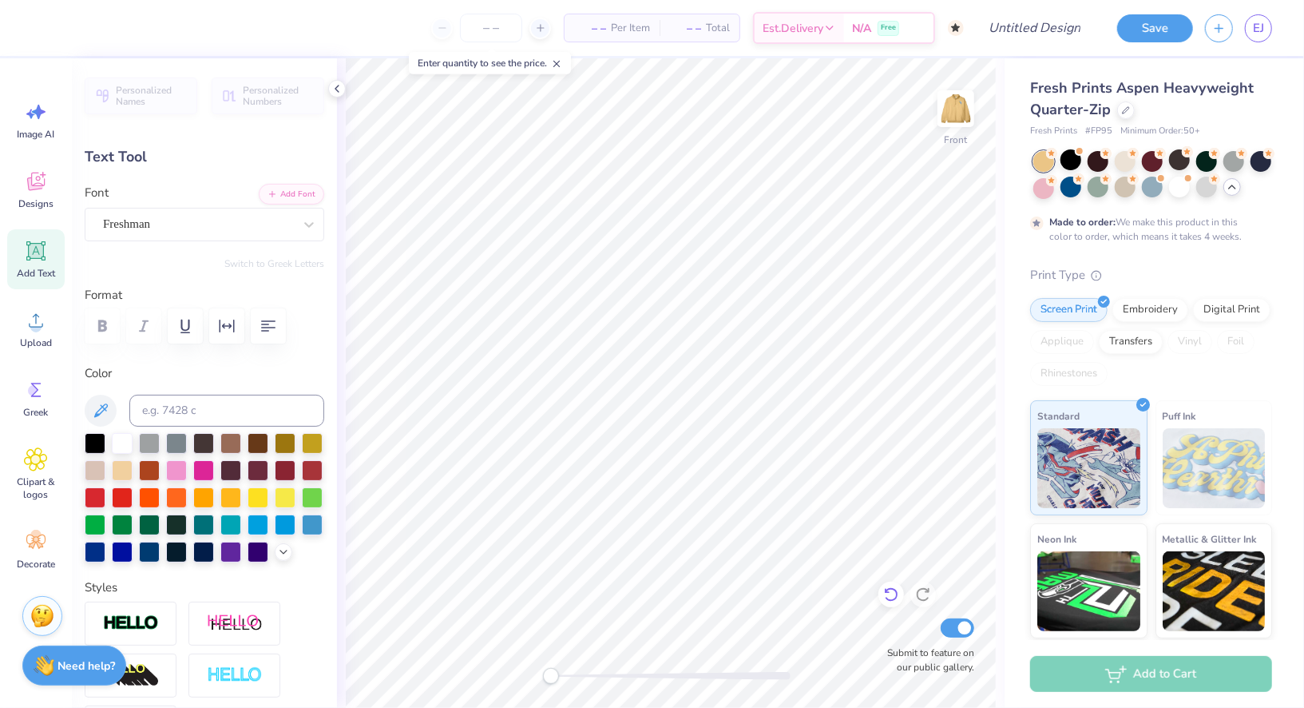
click at [893, 598] on icon at bounding box center [891, 594] width 16 height 16
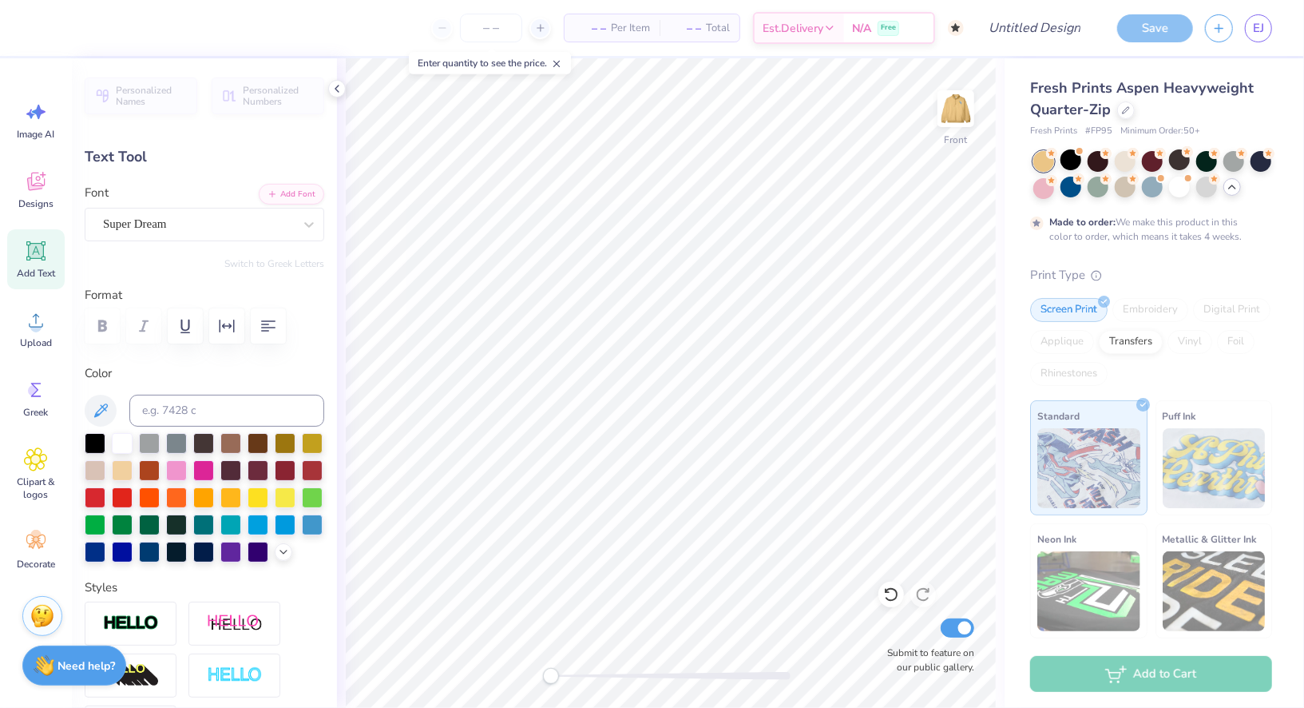
scroll to position [0, 6]
click at [256, 467] on div at bounding box center [258, 468] width 21 height 21
click at [281, 465] on div at bounding box center [285, 468] width 21 height 21
click at [311, 232] on div at bounding box center [309, 224] width 29 height 29
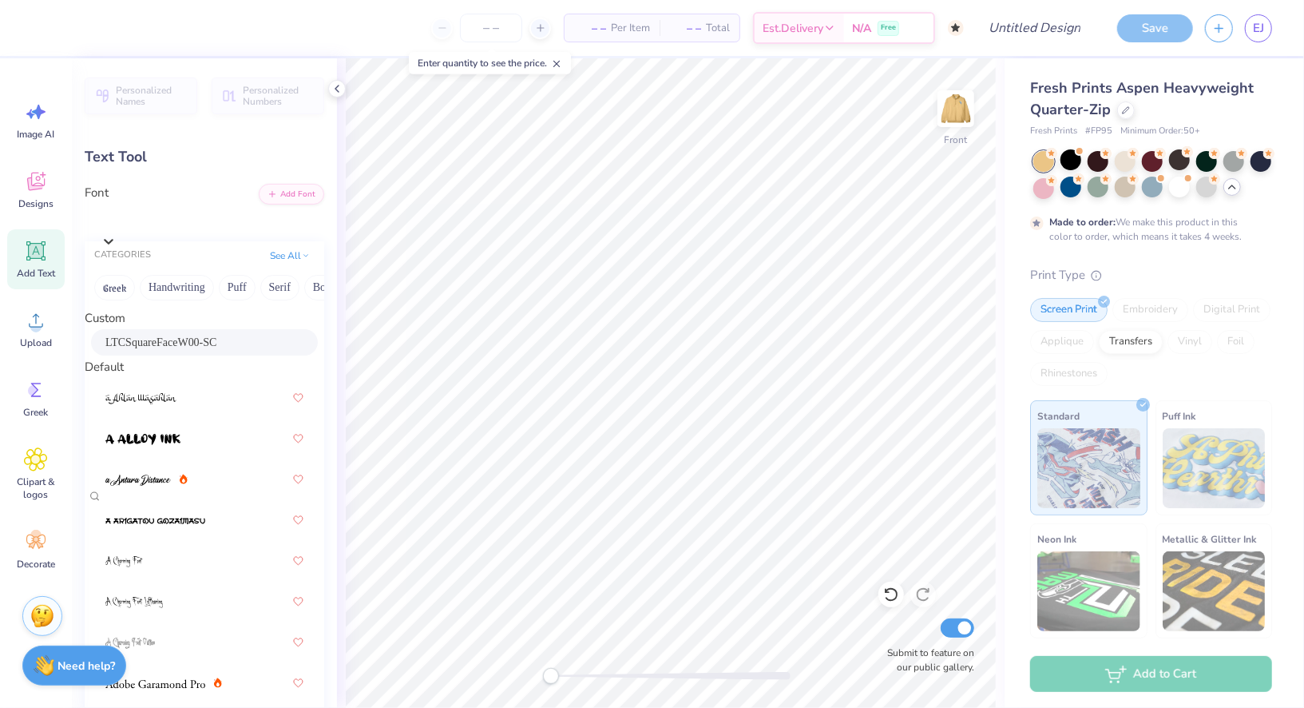
click at [285, 355] on div "LTCSquareFaceW00-SC" at bounding box center [204, 342] width 227 height 26
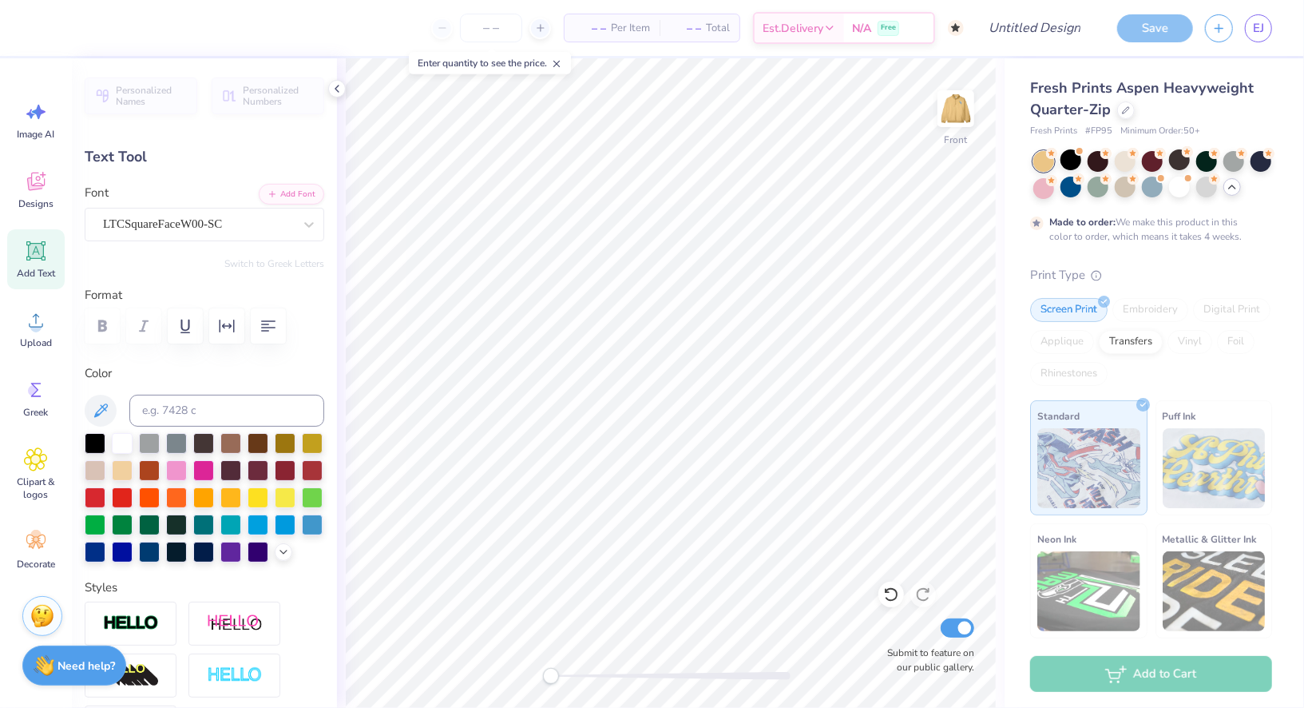
scroll to position [1, 0]
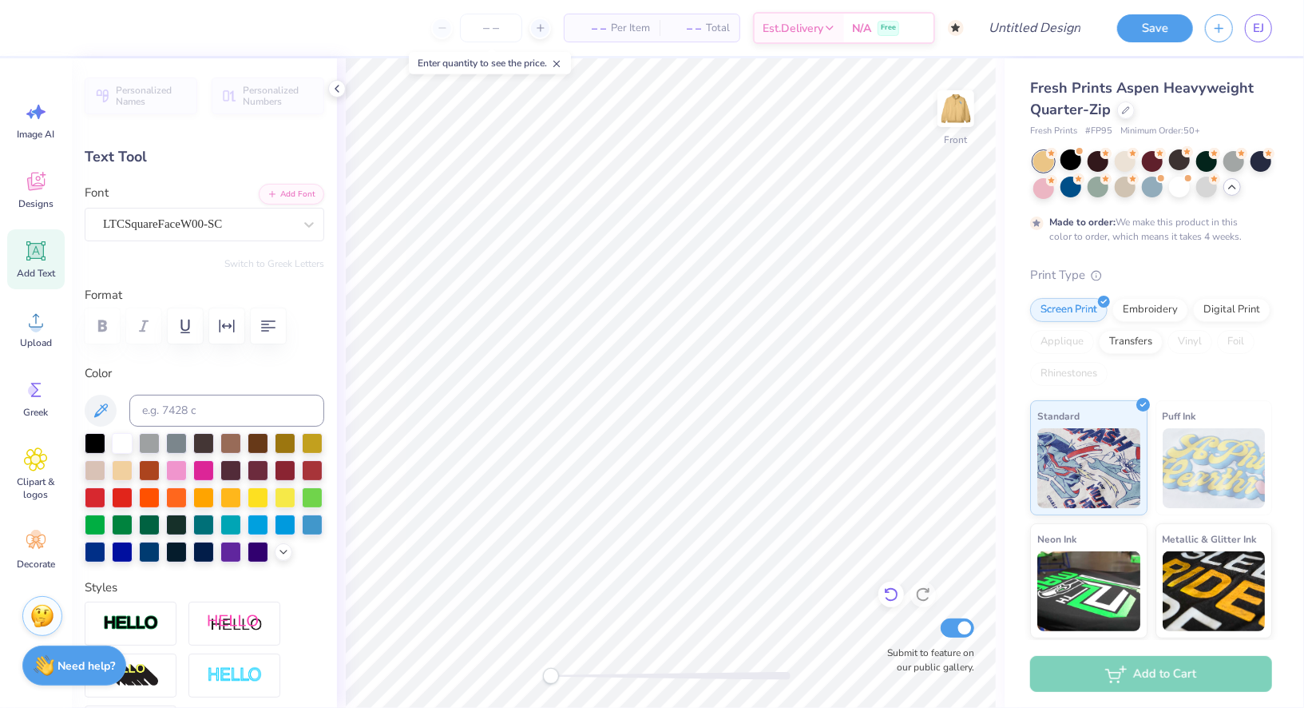
click at [902, 589] on div at bounding box center [892, 594] width 26 height 26
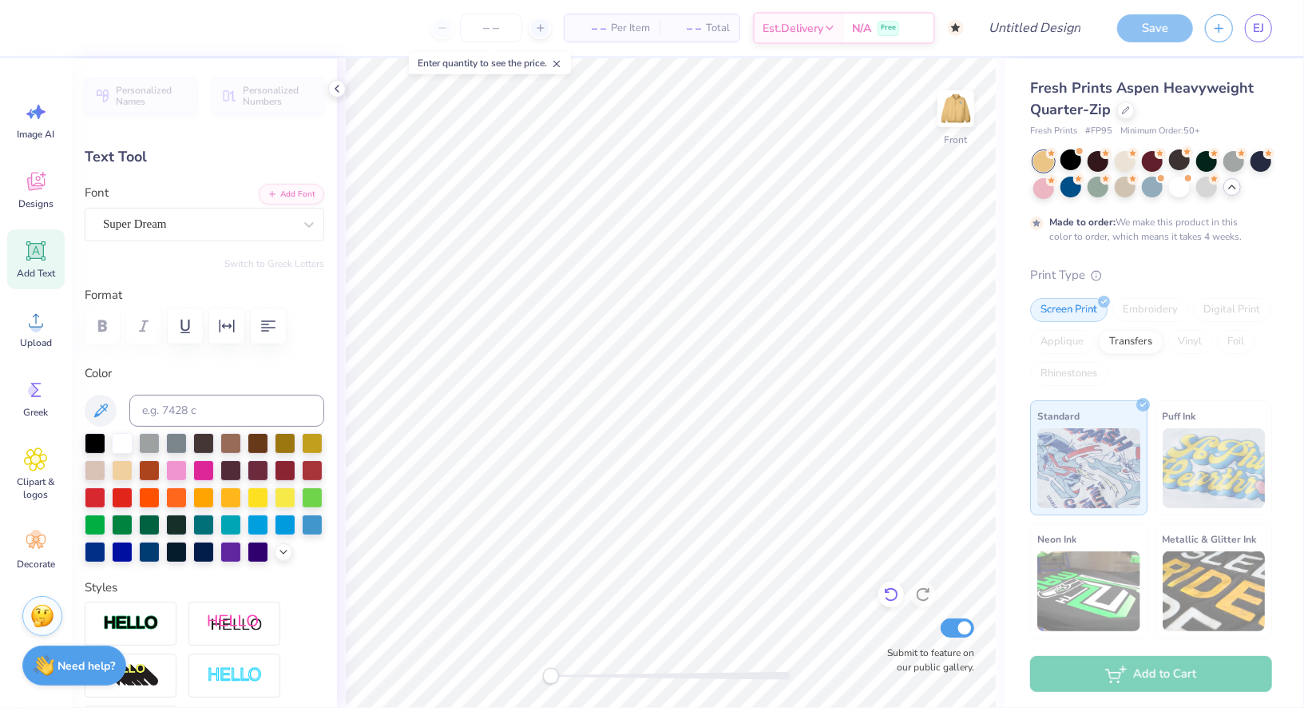
type input "2.75"
click at [281, 468] on div at bounding box center [285, 468] width 21 height 21
click at [307, 216] on icon at bounding box center [309, 224] width 16 height 16
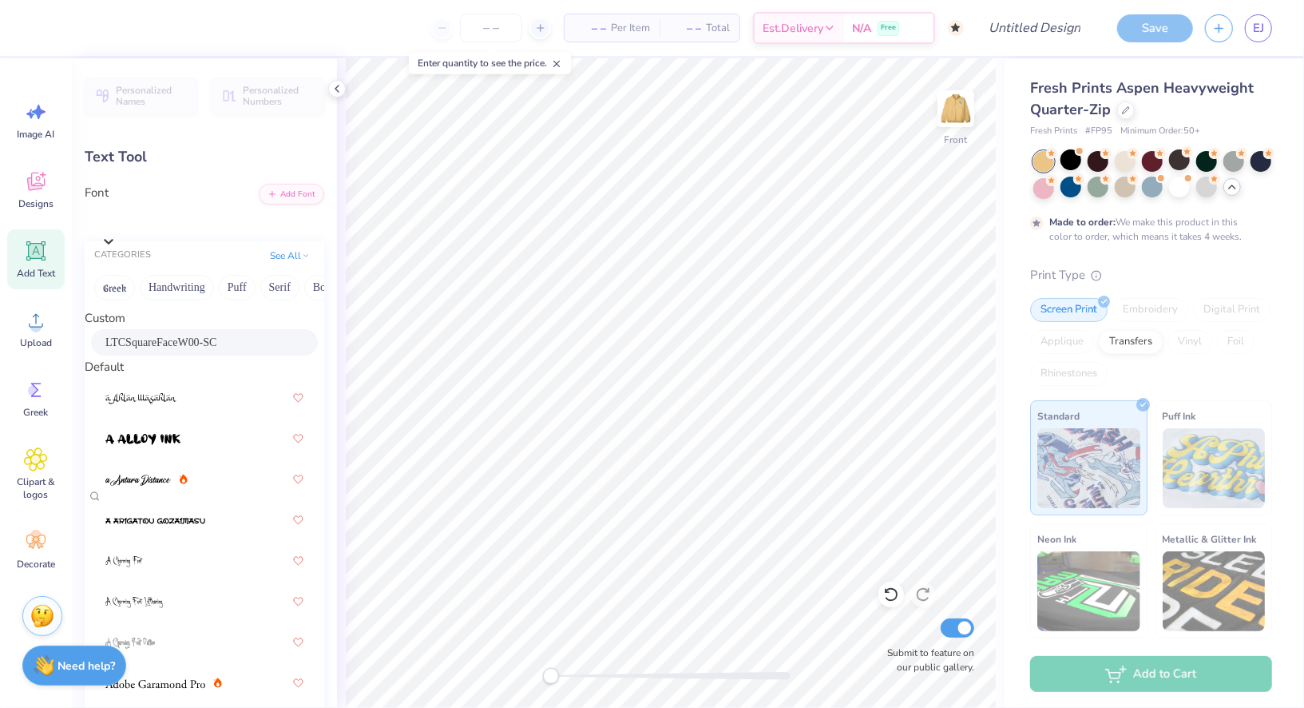
click at [246, 346] on div "LTCSquareFaceW00-SC" at bounding box center [204, 342] width 198 height 17
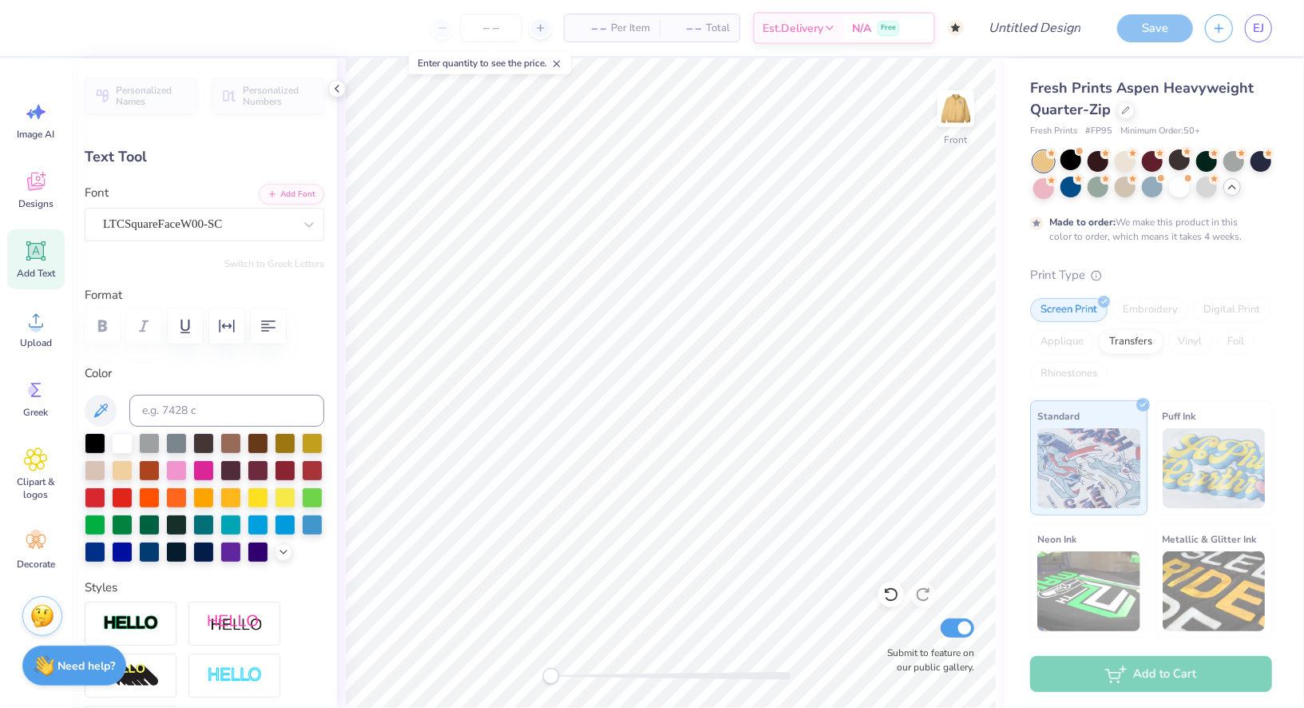
scroll to position [2, 0]
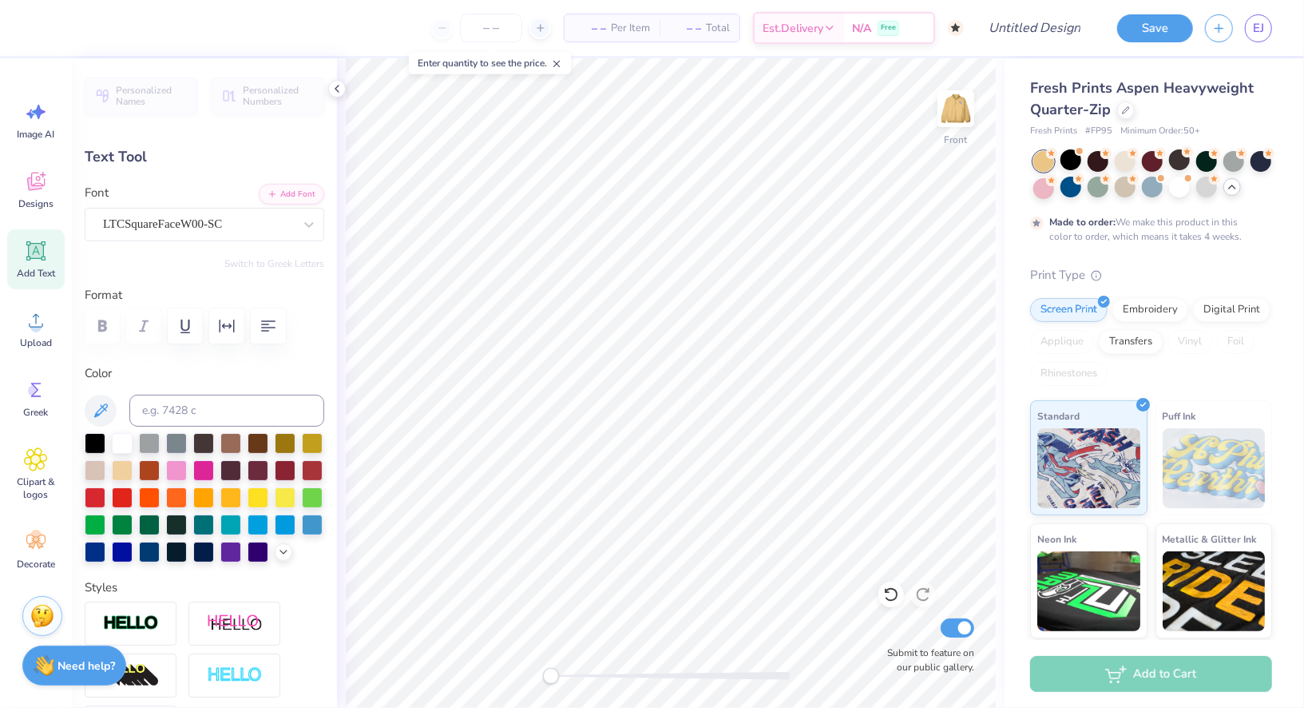
click at [333, 326] on div "Personalized Names Personalized Numbers Text Tool Add Font Font LTCSquareFaceW0…" at bounding box center [204, 382] width 265 height 649
click at [895, 603] on div at bounding box center [892, 594] width 26 height 26
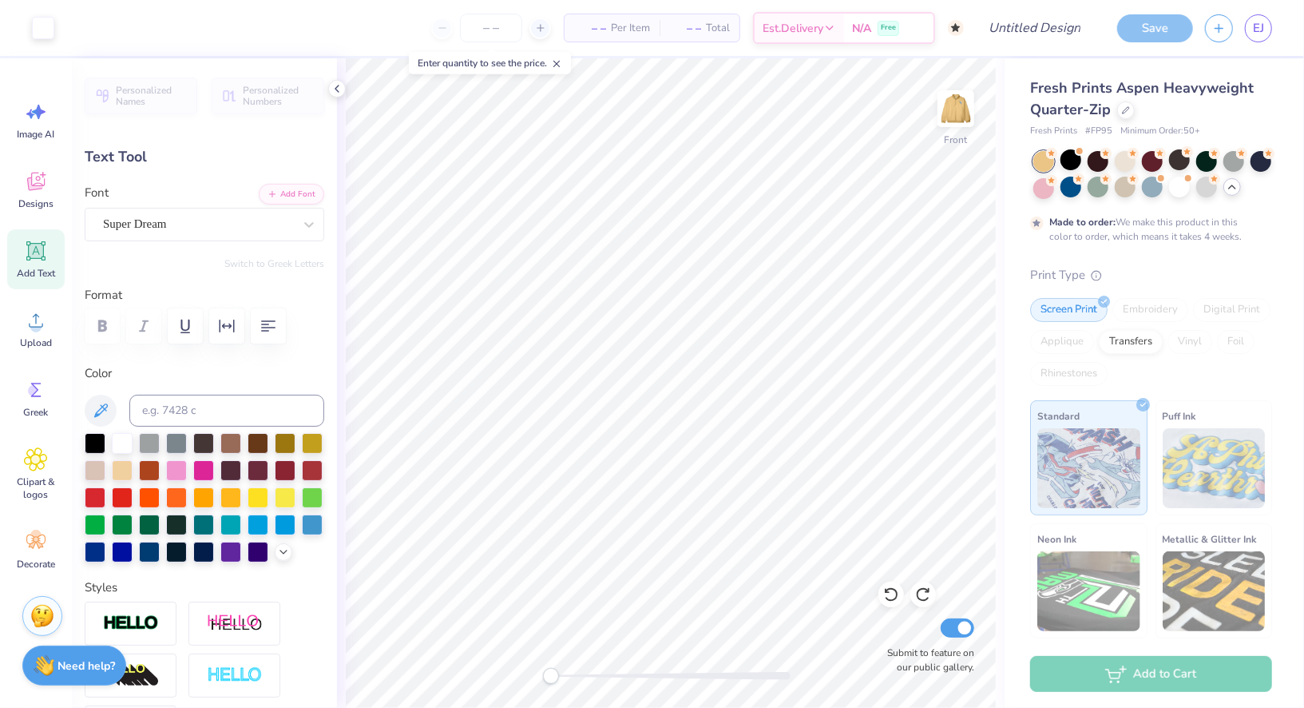
type input "3.00"
click at [288, 467] on div at bounding box center [285, 468] width 21 height 21
click at [290, 233] on div at bounding box center [198, 224] width 190 height 22
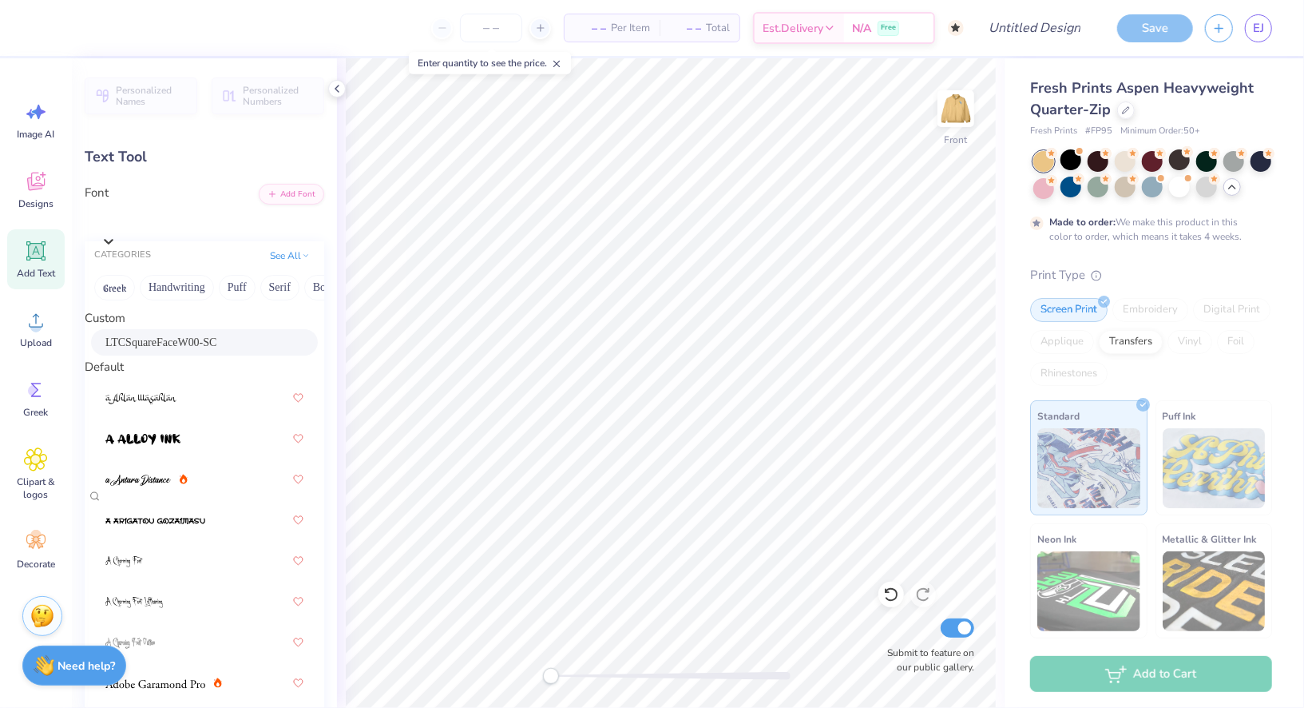
click at [264, 339] on div "LTCSquareFaceW00-SC" at bounding box center [204, 342] width 227 height 26
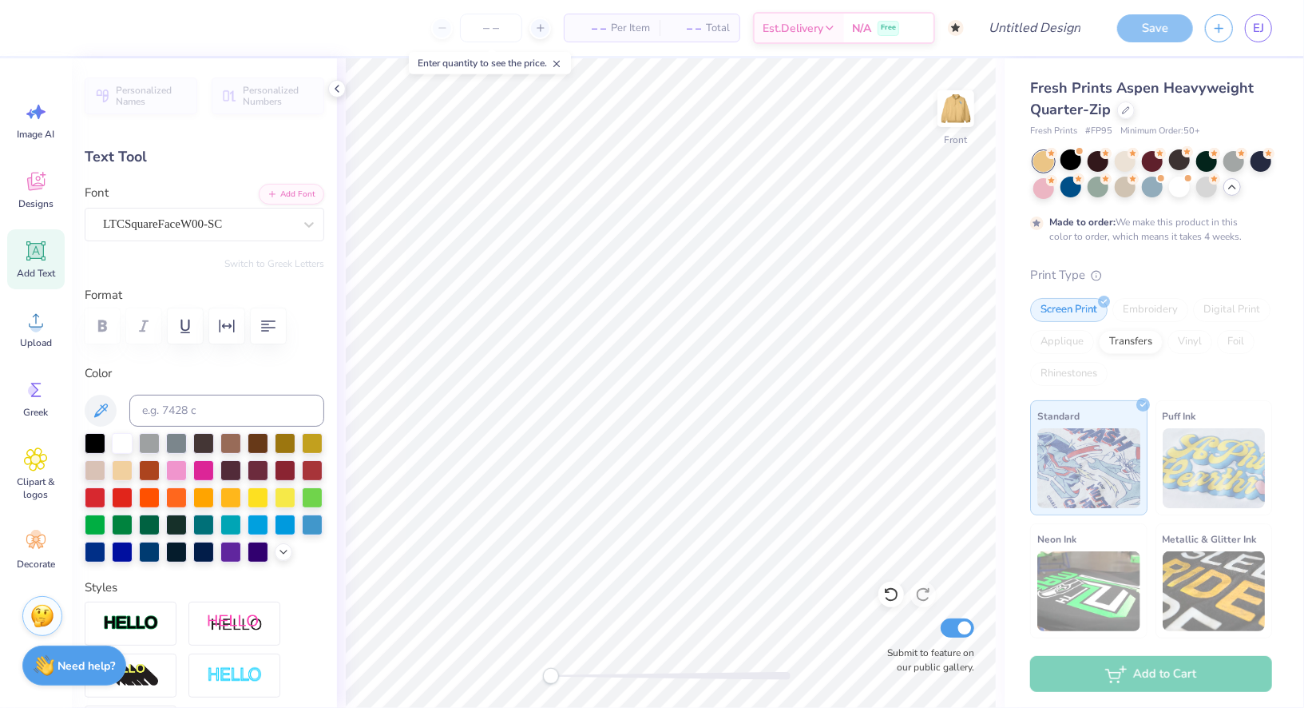
click at [998, 268] on div "Front Submit to feature on our public gallery." at bounding box center [671, 382] width 668 height 649
type input "3.23"
type input "3.02"
click at [261, 474] on div at bounding box center [258, 468] width 21 height 21
click at [285, 474] on div at bounding box center [285, 468] width 21 height 21
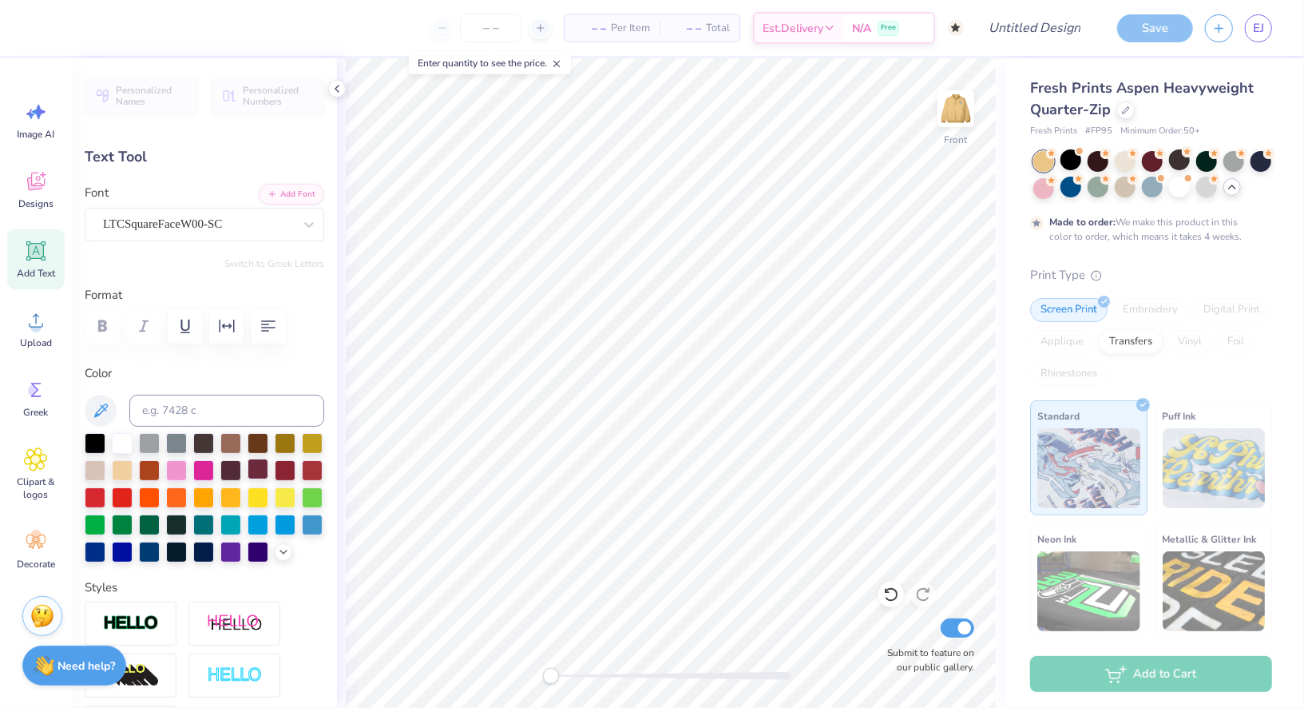
click at [255, 470] on div at bounding box center [258, 468] width 21 height 21
click at [253, 442] on div at bounding box center [258, 441] width 21 height 21
click at [254, 471] on div at bounding box center [258, 468] width 21 height 21
click at [953, 121] on img at bounding box center [956, 109] width 64 height 64
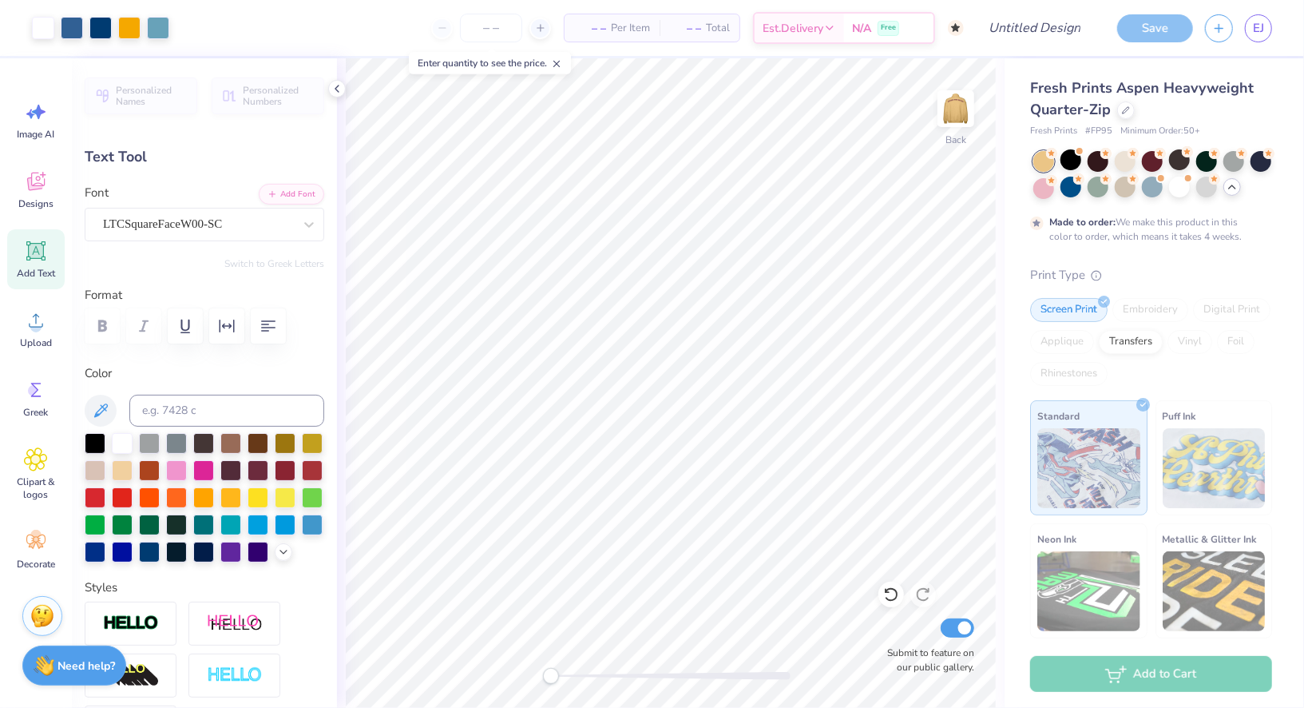
click at [42, 260] on icon at bounding box center [36, 251] width 24 height 24
type input "6.01"
type input "1.74"
type input "9.88"
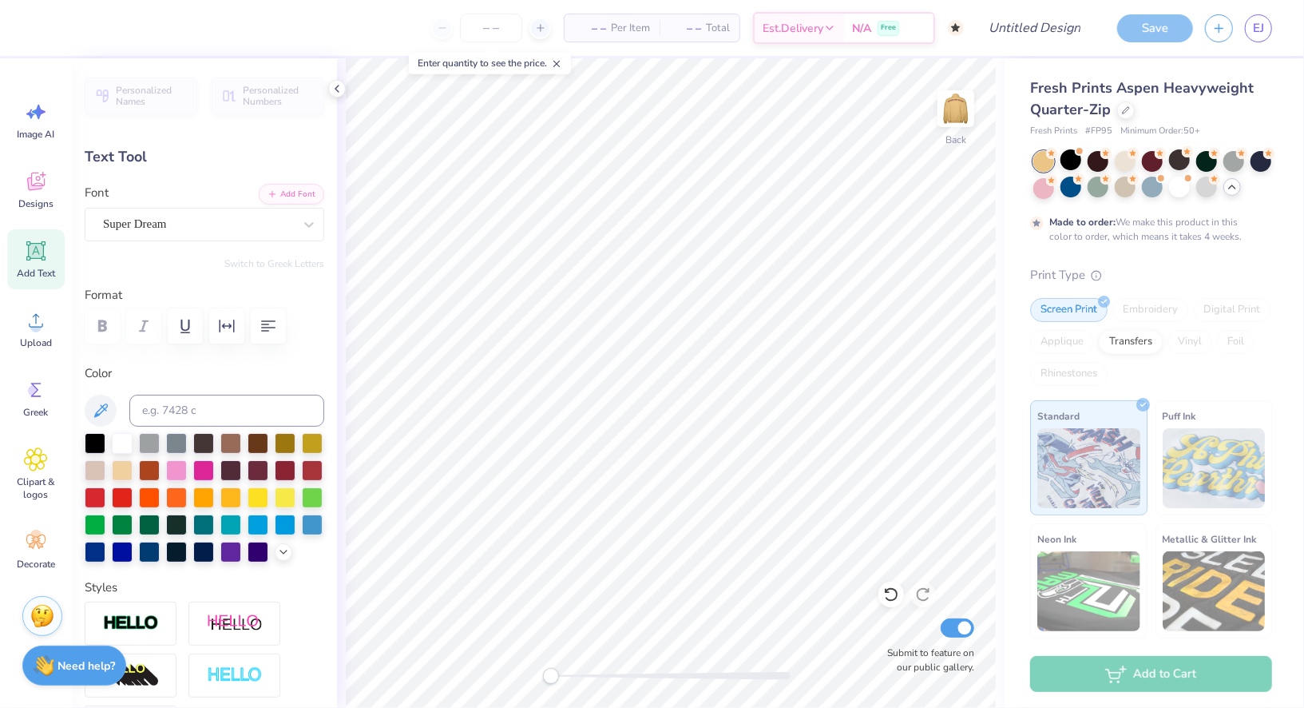
type textarea "KA BLUI"
click at [290, 464] on div at bounding box center [285, 468] width 21 height 21
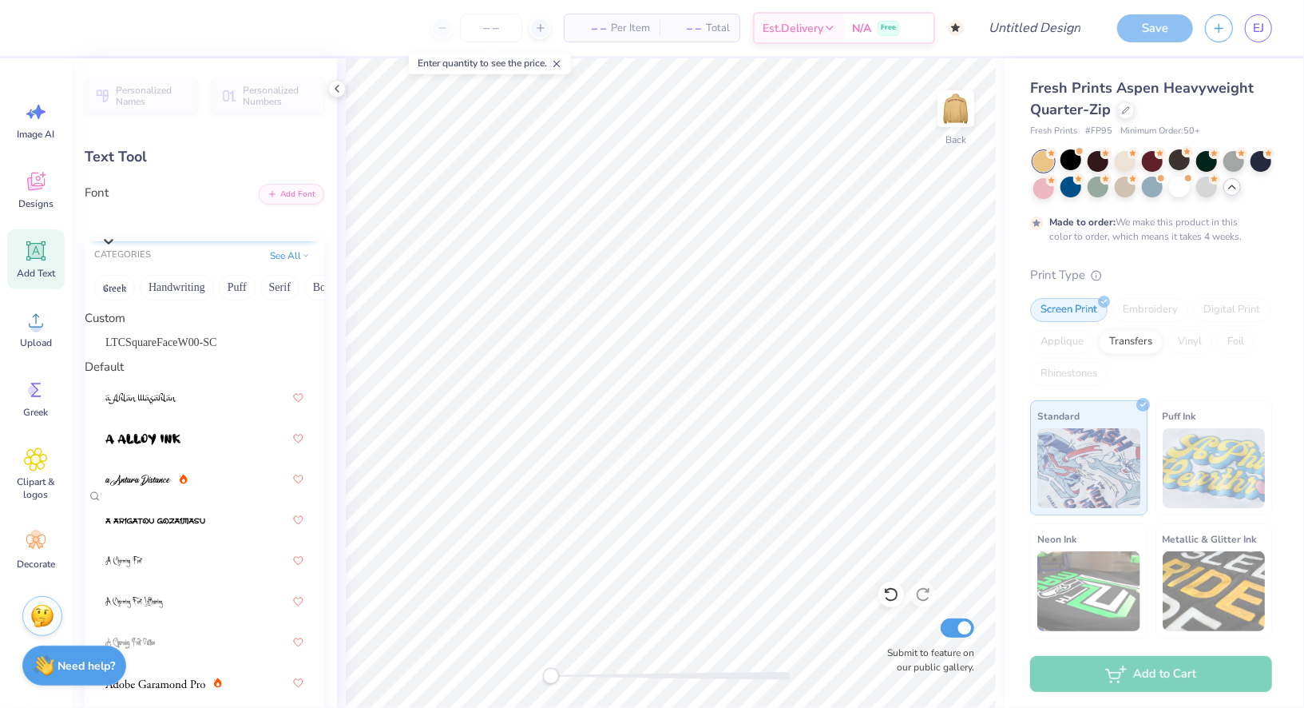
click at [117, 233] on icon at bounding box center [109, 241] width 16 height 16
click at [256, 343] on div "LTCSquareFaceW00-SC" at bounding box center [204, 342] width 198 height 17
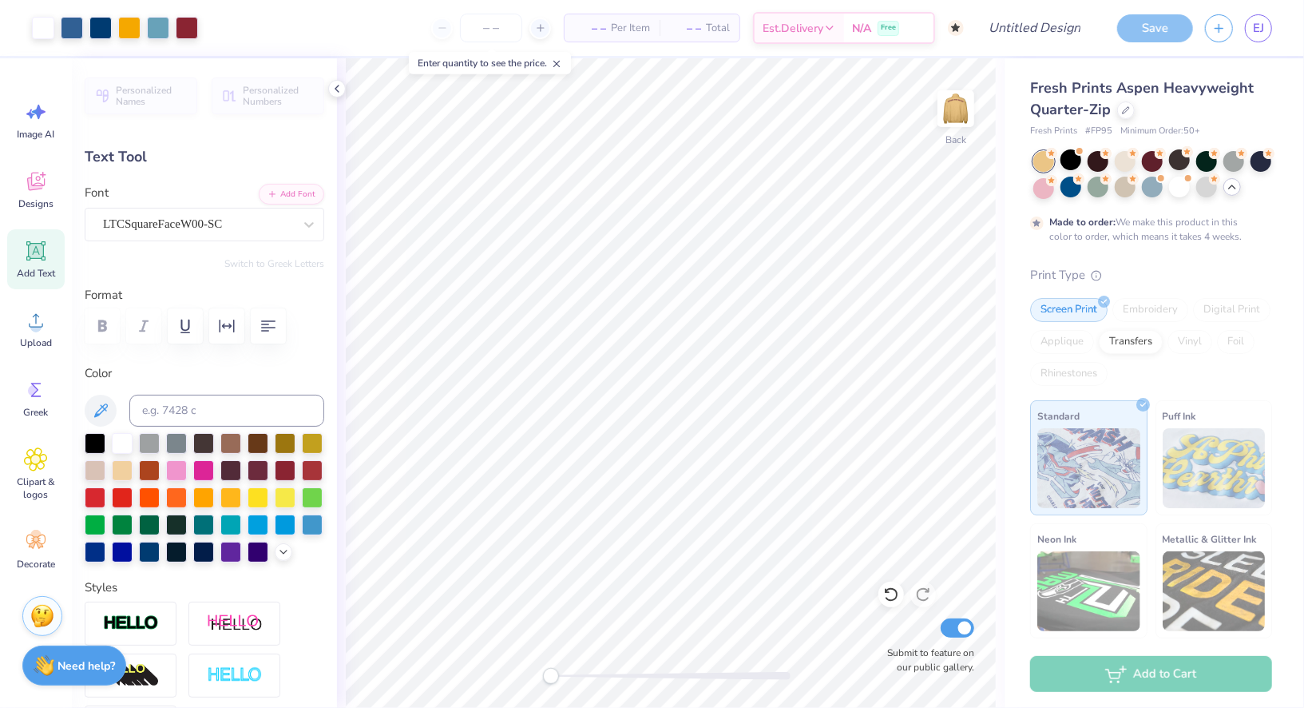
type input "10.69"
type input "1.75"
type input "9.87"
type input "2.16"
type input "0.35"
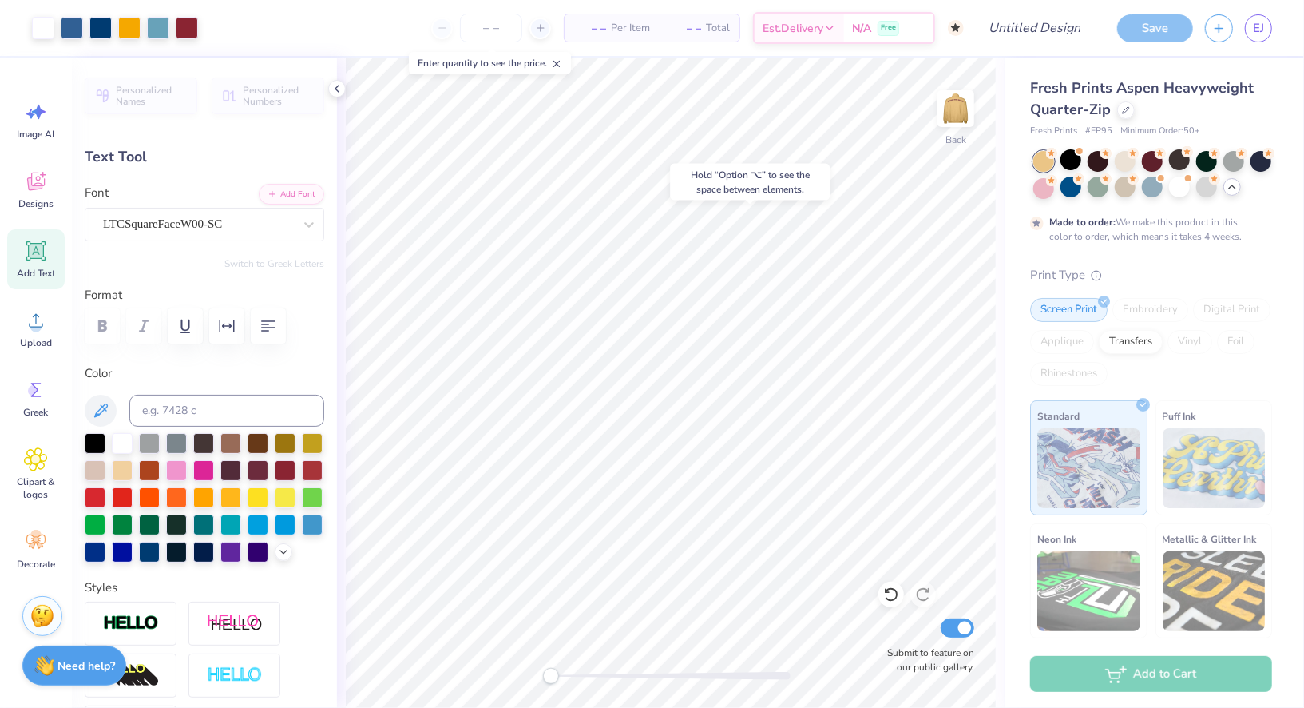
type input "0.88"
type input "0.0"
type input "2.15"
type input "-90.4"
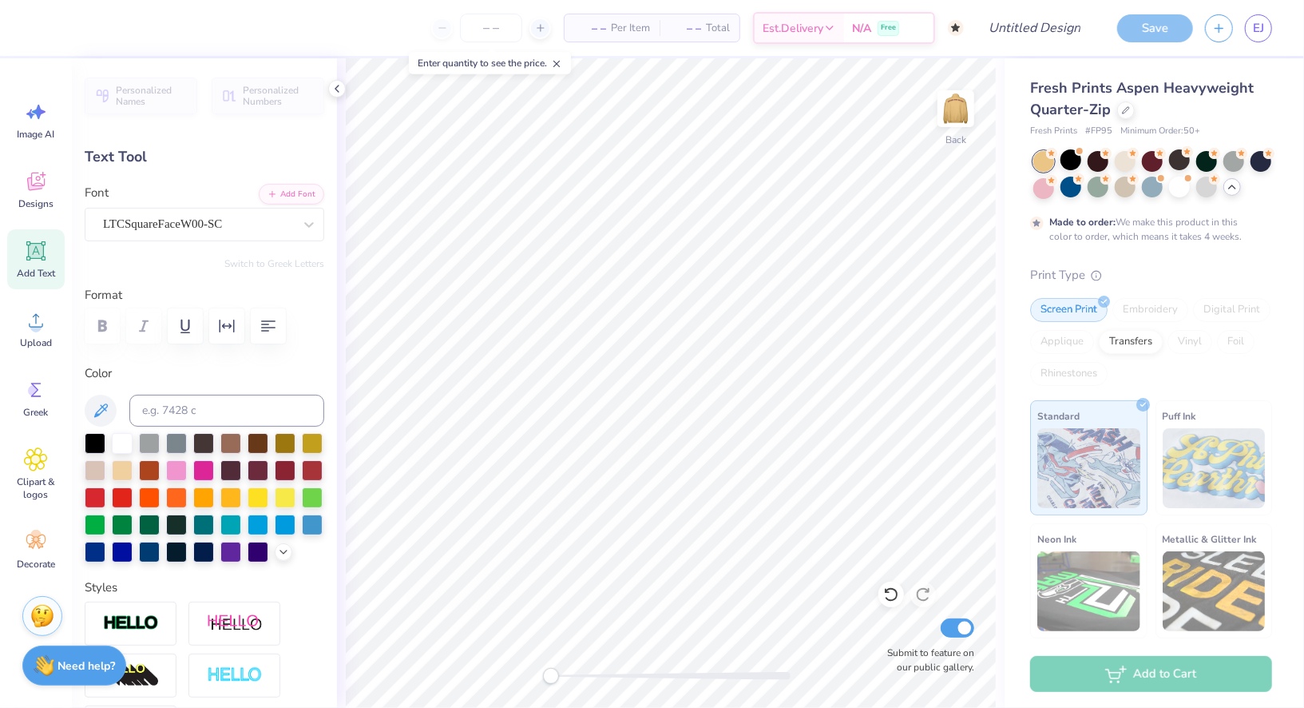
type input "0.43"
type input "2.56"
type input "1.71"
type input "0.0"
click at [956, 114] on img at bounding box center [956, 109] width 64 height 64
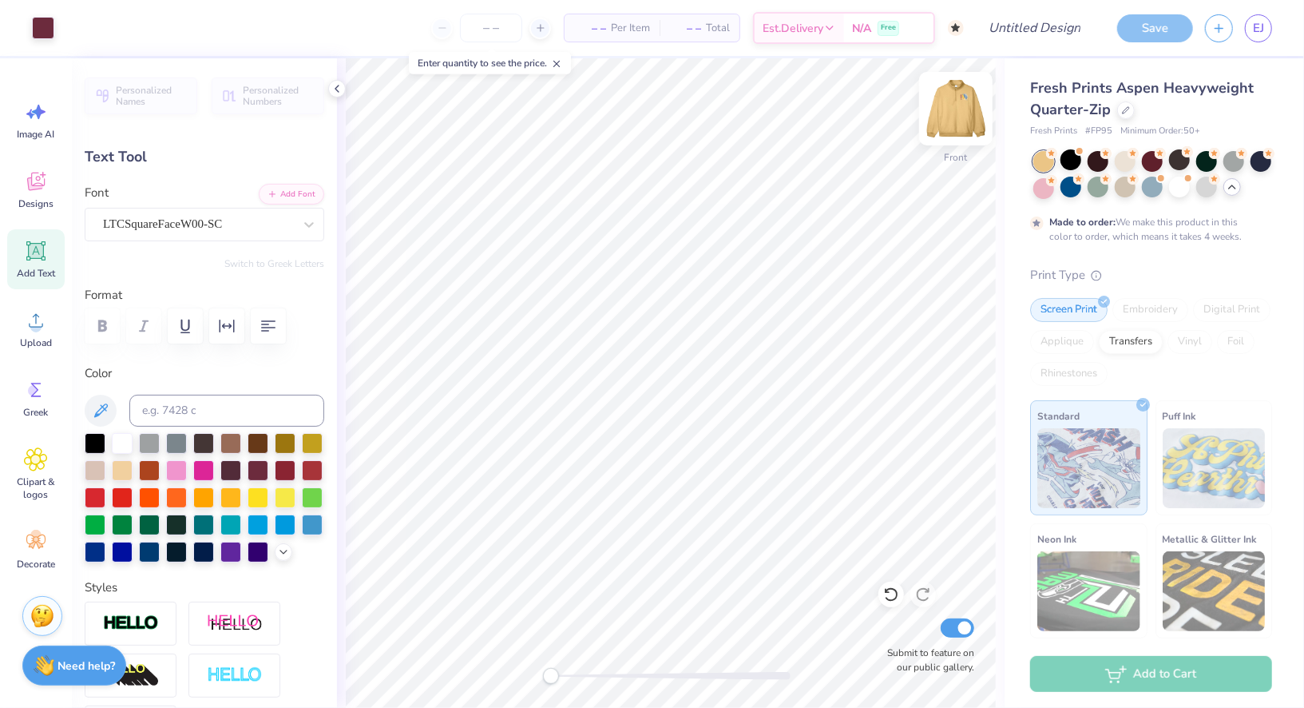
click at [956, 114] on img at bounding box center [956, 109] width 64 height 64
click at [956, 114] on img at bounding box center [956, 109] width 32 height 32
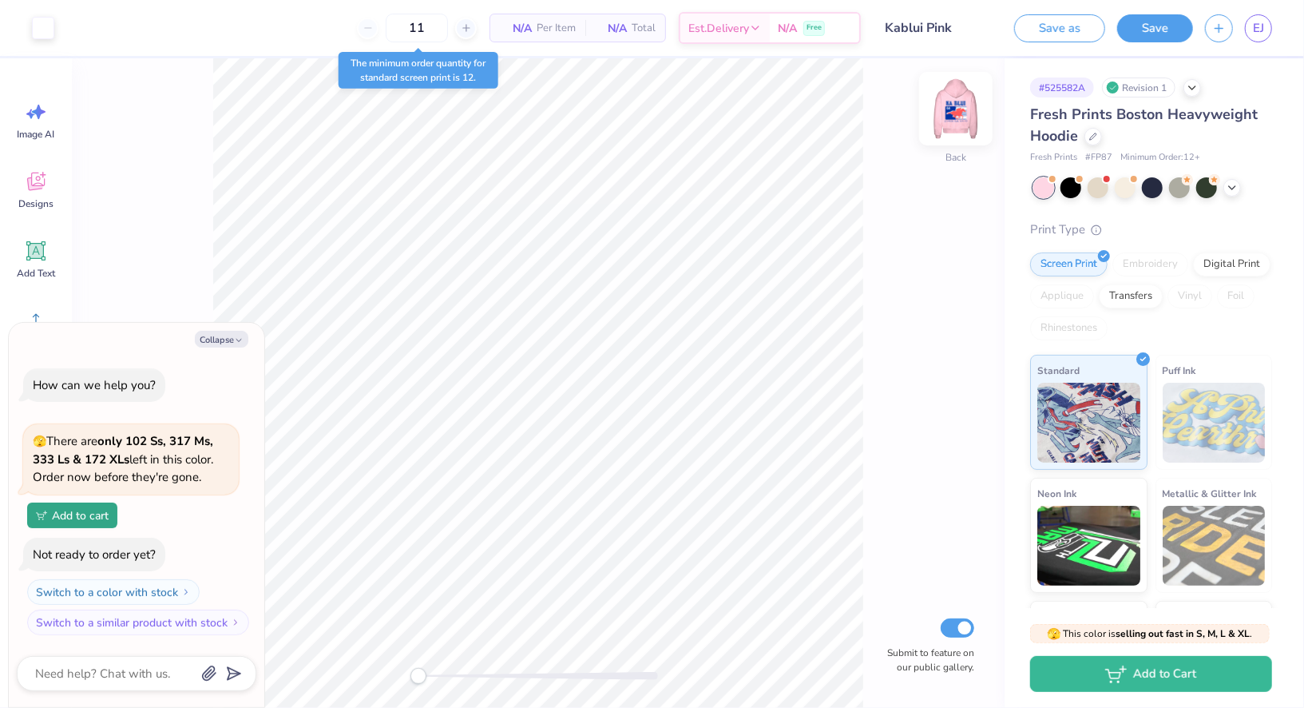
click at [948, 121] on img at bounding box center [956, 109] width 64 height 64
type textarea "x"
